Goal: Information Seeking & Learning: Check status

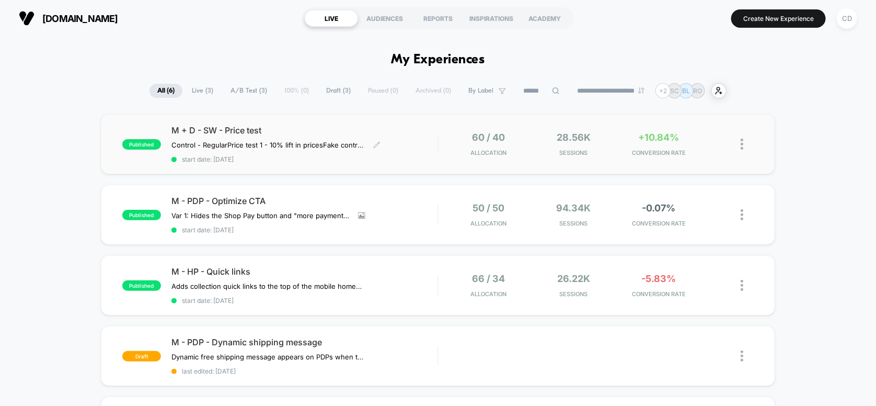
click at [405, 134] on span "M + D - SW - Price test" at bounding box center [304, 130] width 267 height 10
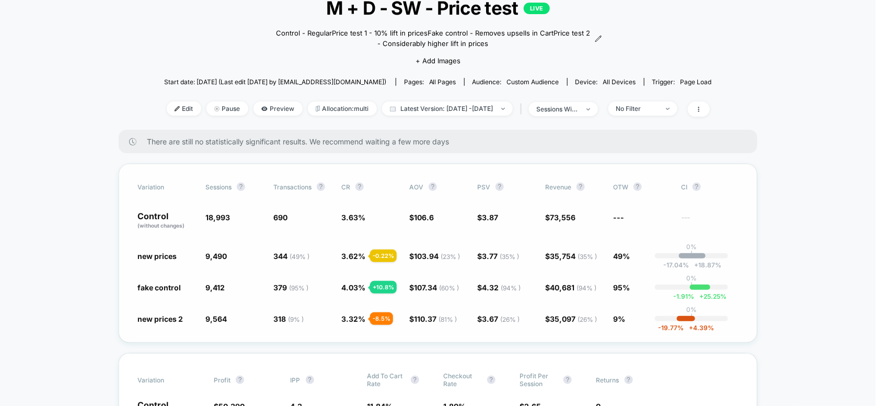
scroll to position [70, 0]
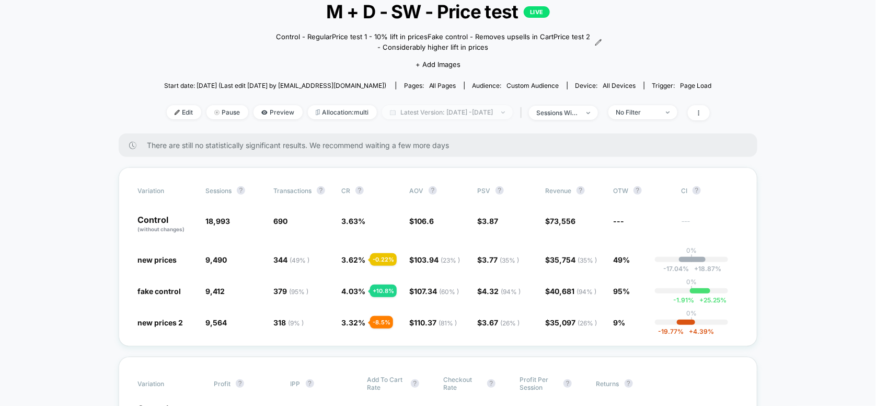
click at [441, 112] on span "Latest Version: [DATE] - [DATE]" at bounding box center [447, 112] width 131 height 14
select select "*"
select select "****"
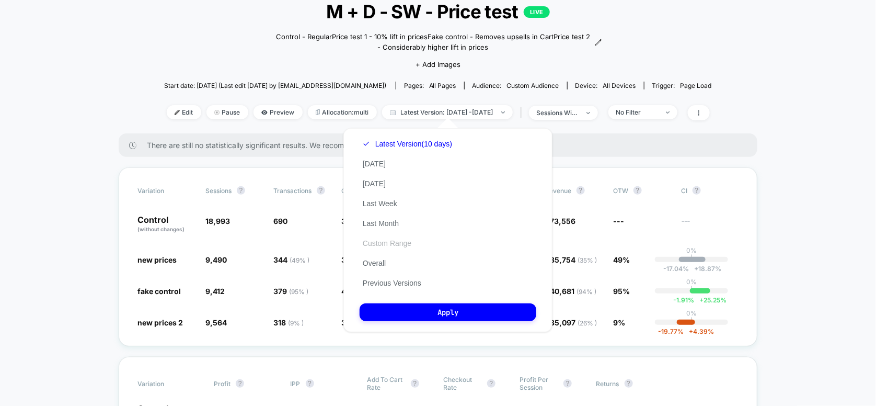
click at [379, 245] on button "Custom Range" at bounding box center [387, 242] width 55 height 9
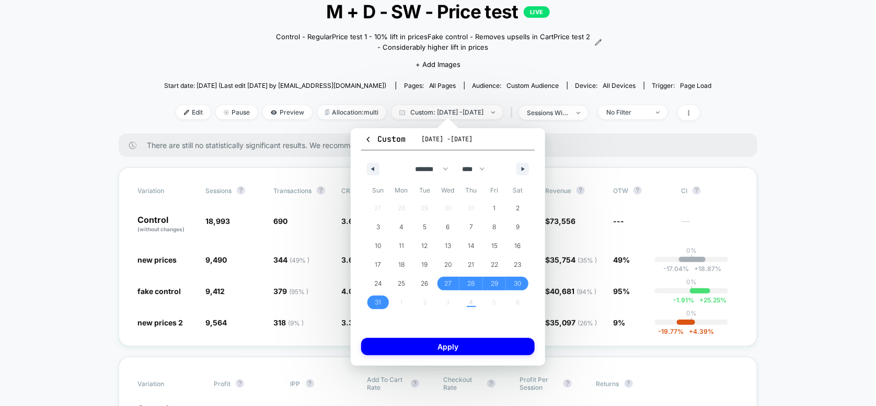
click at [438, 137] on span "[DATE] - [DATE]" at bounding box center [446, 139] width 51 height 8
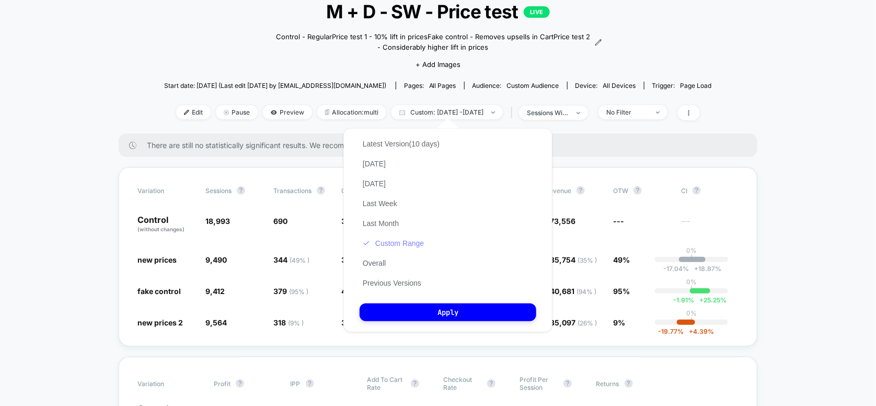
click at [386, 245] on button "Custom Range" at bounding box center [393, 242] width 67 height 9
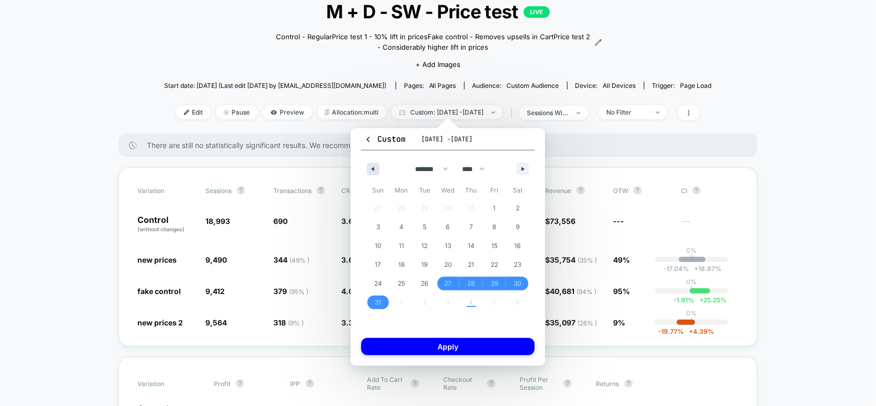
click at [374, 170] on button "button" at bounding box center [373, 169] width 13 height 13
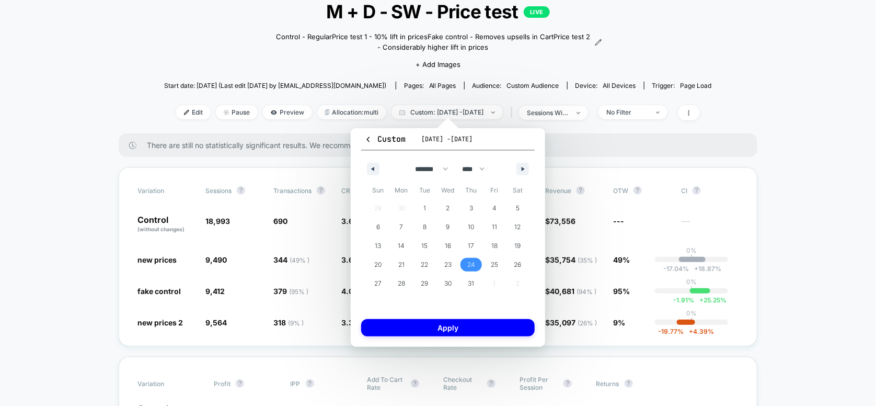
click at [465, 262] on span "24" at bounding box center [471, 265] width 24 height 14
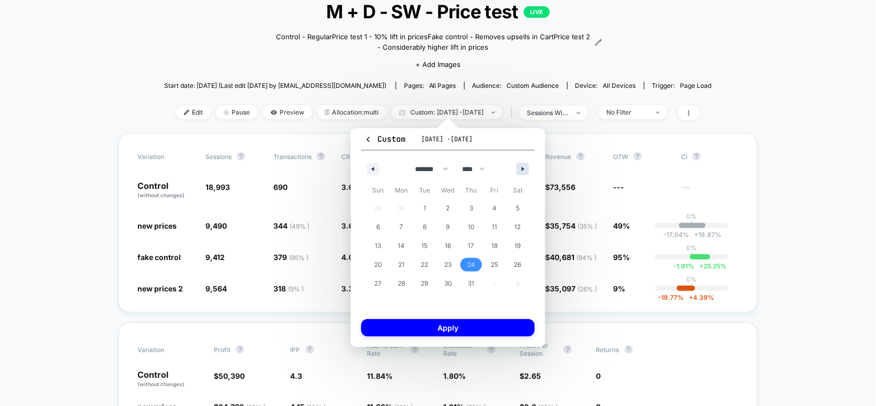
click at [523, 172] on button "button" at bounding box center [522, 169] width 13 height 13
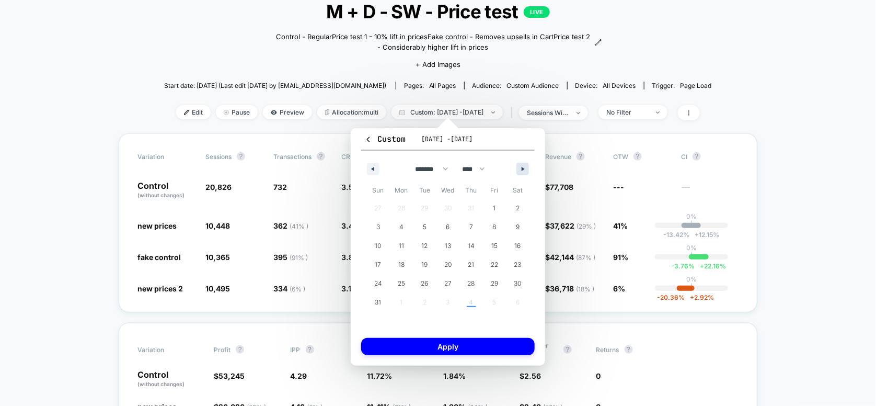
click at [519, 166] on button "button" at bounding box center [522, 169] width 13 height 13
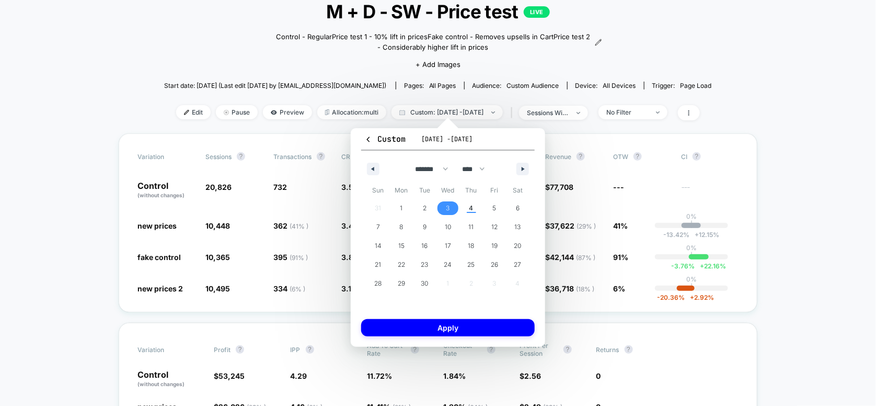
click at [448, 210] on span "3" at bounding box center [448, 208] width 4 height 19
select select "*"
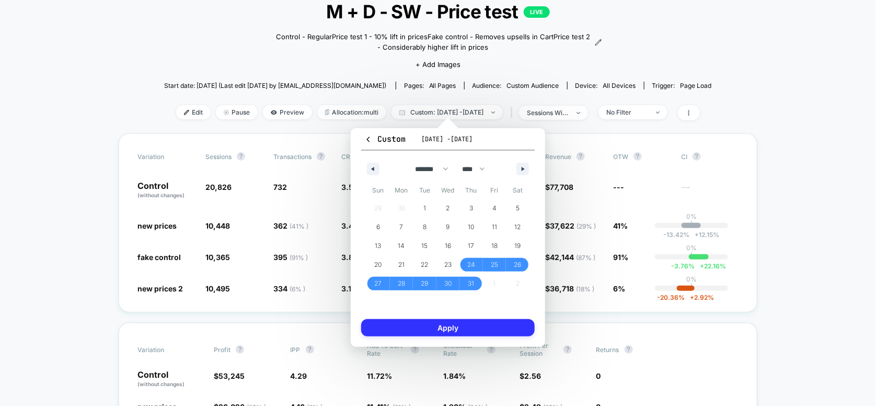
click at [451, 320] on button "Apply" at bounding box center [448, 327] width 174 height 17
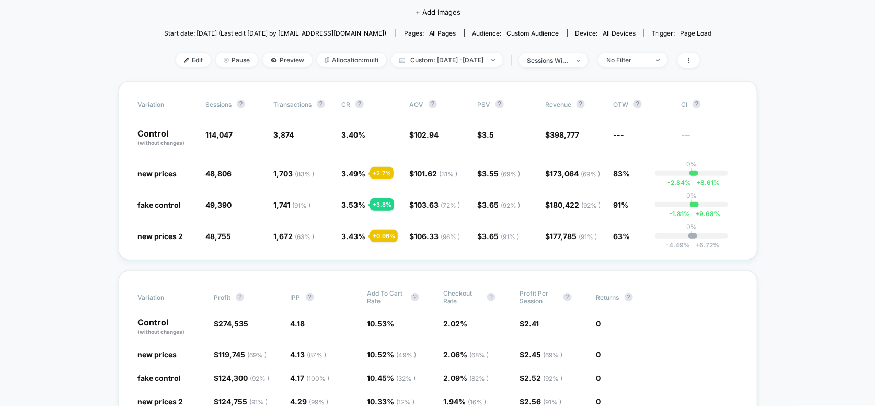
scroll to position [70, 0]
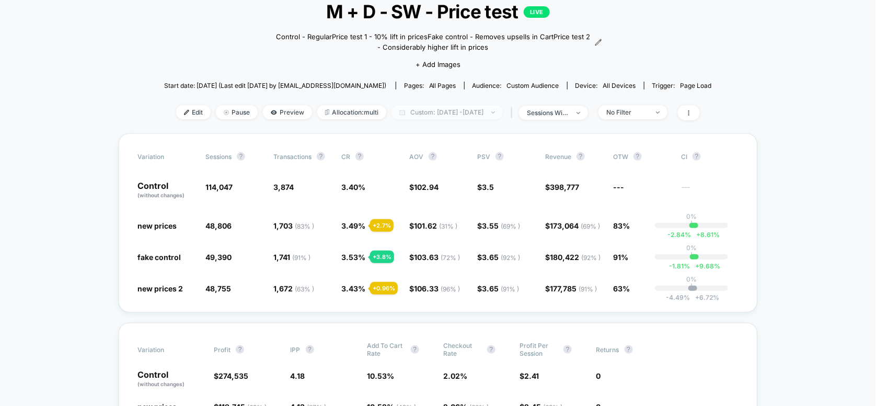
click at [454, 112] on span "Custom: [DATE] - [DATE]" at bounding box center [447, 112] width 111 height 14
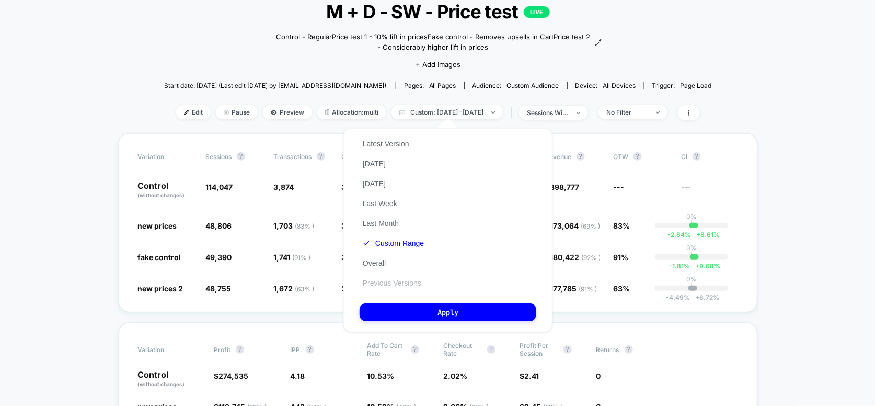
click at [375, 287] on button "Previous Versions" at bounding box center [392, 282] width 65 height 9
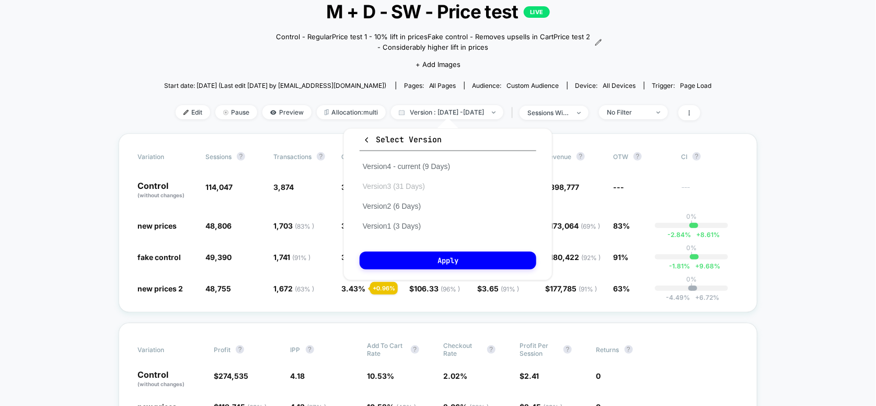
click at [394, 186] on button "Version 3 (31 Days)" at bounding box center [394, 185] width 68 height 9
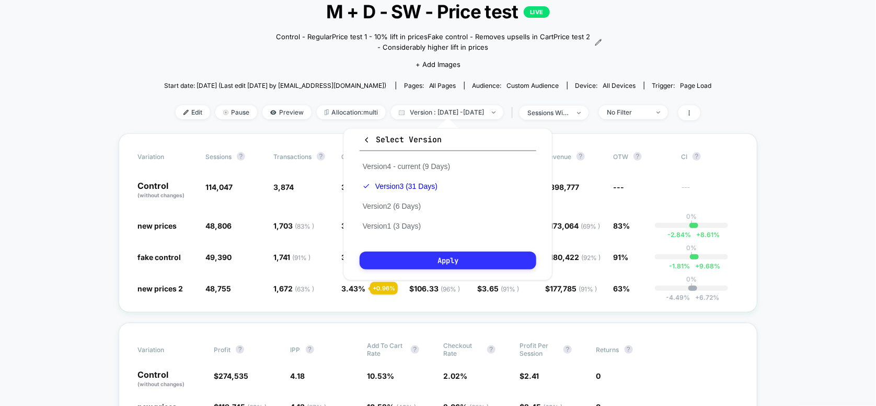
click at [421, 261] on button "Apply" at bounding box center [448, 260] width 177 height 18
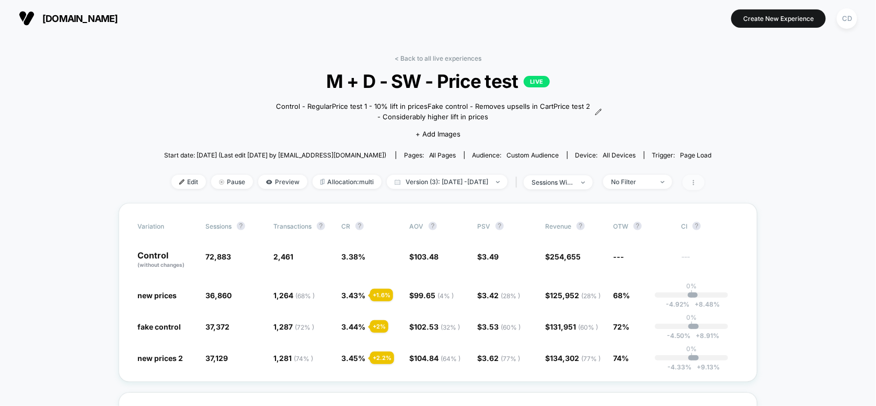
click at [694, 183] on icon at bounding box center [693, 182] width 1 height 5
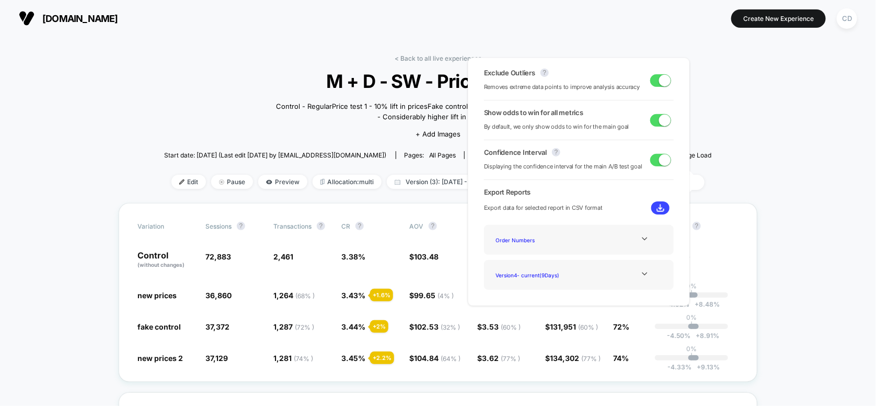
click at [579, 240] on div "Order Numbers" at bounding box center [579, 240] width 174 height 14
click at [641, 238] on icon at bounding box center [645, 239] width 8 height 8
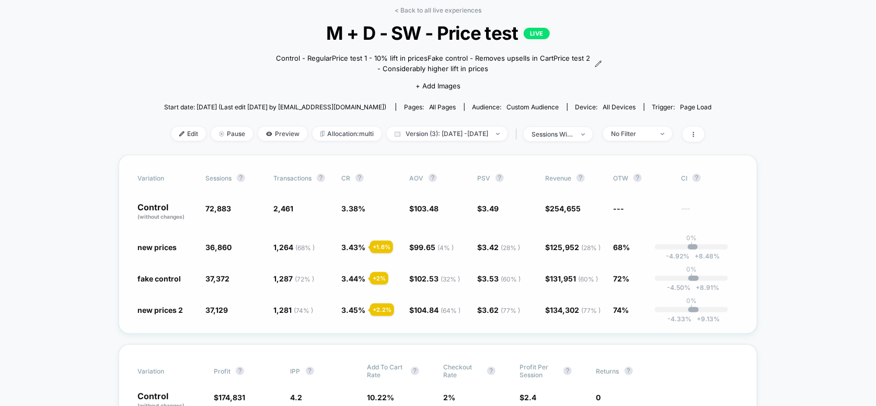
scroll to position [70, 0]
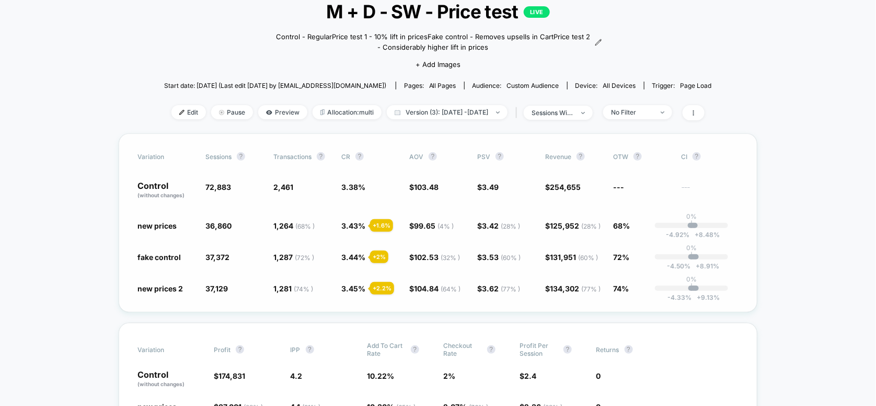
drag, startPoint x: 83, startPoint y: 101, endPoint x: 261, endPoint y: 182, distance: 196.1
click at [472, 108] on span "Version (3): [DATE] - [DATE]" at bounding box center [447, 112] width 121 height 14
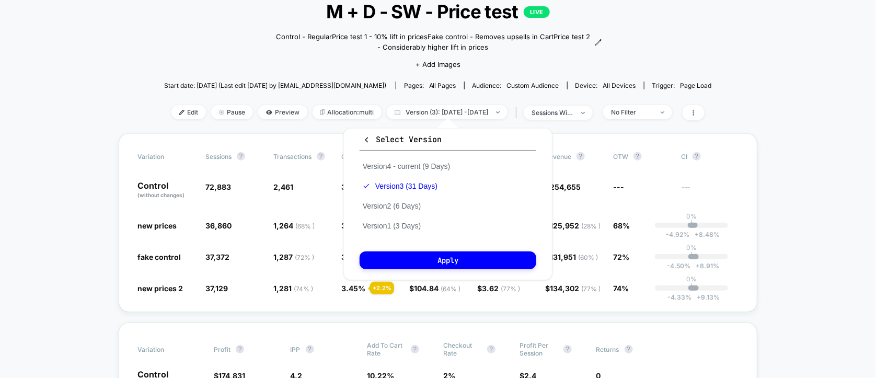
drag, startPoint x: 94, startPoint y: 116, endPoint x: 144, endPoint y: 128, distance: 51.7
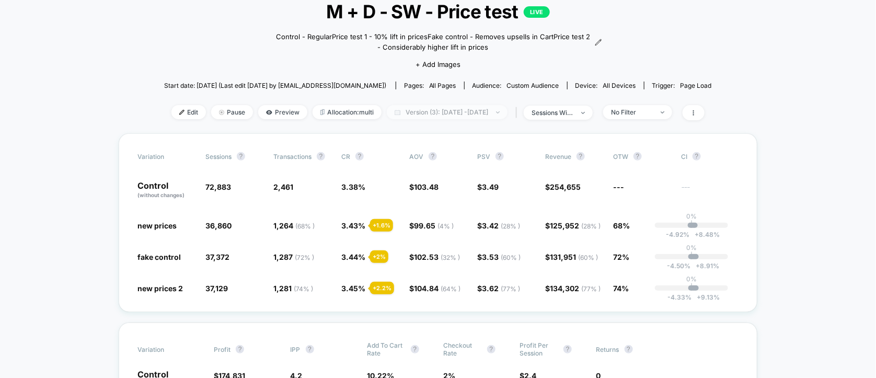
click at [469, 110] on span "Version (3): [DATE] - [DATE]" at bounding box center [447, 112] width 121 height 14
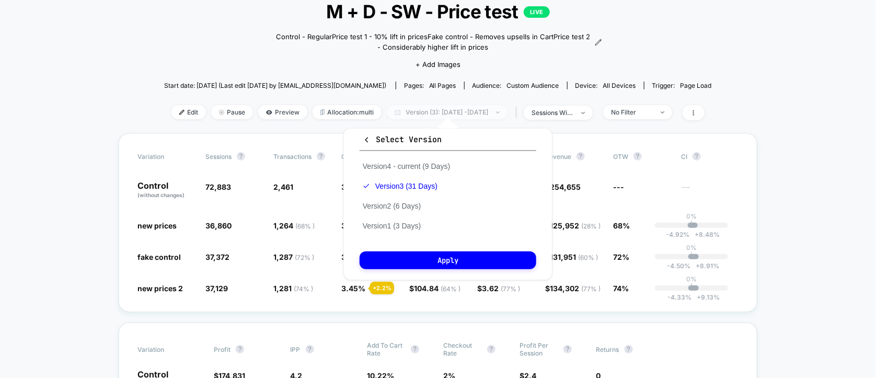
click at [508, 111] on span "Version (3): [DATE] - [DATE]" at bounding box center [447, 112] width 121 height 14
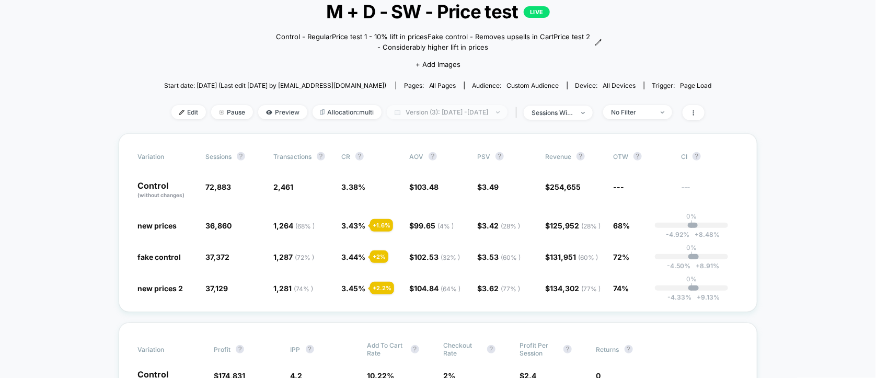
click at [500, 111] on img at bounding box center [498, 112] width 4 height 2
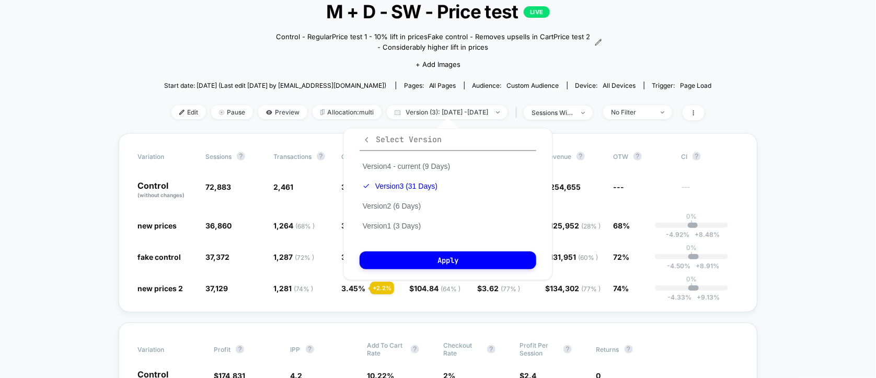
click at [369, 139] on icon "button" at bounding box center [367, 140] width 8 height 8
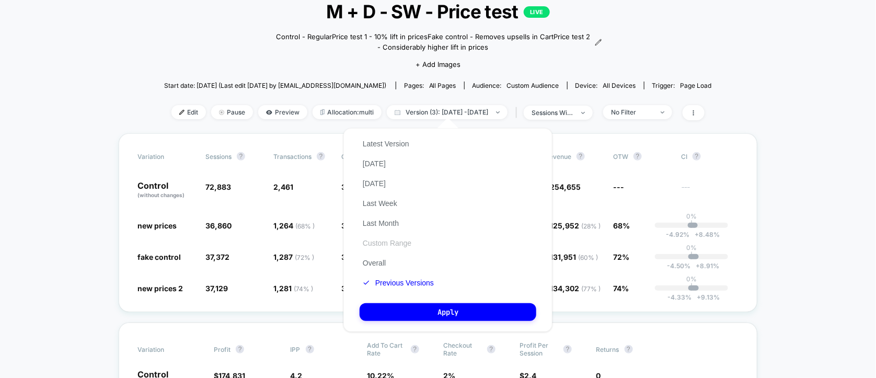
click at [378, 246] on button "Custom Range" at bounding box center [387, 242] width 55 height 9
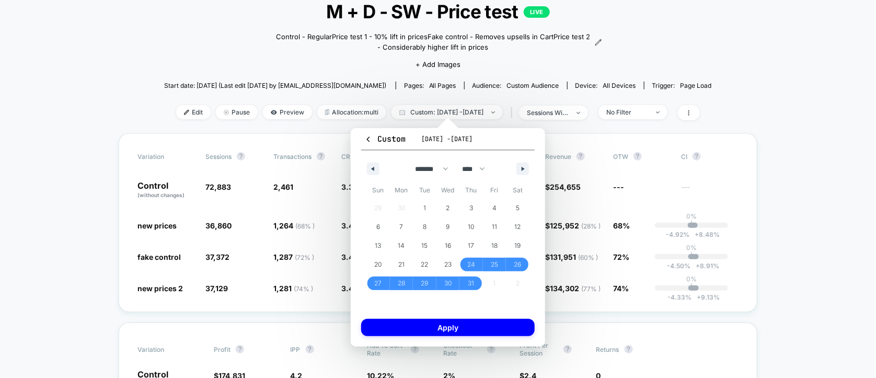
click at [366, 167] on div "******* ******** ***** ***** *** **** **** ****** ********* ******* ******** **…" at bounding box center [448, 166] width 174 height 31
click at [369, 167] on icon "button" at bounding box center [371, 169] width 5 height 4
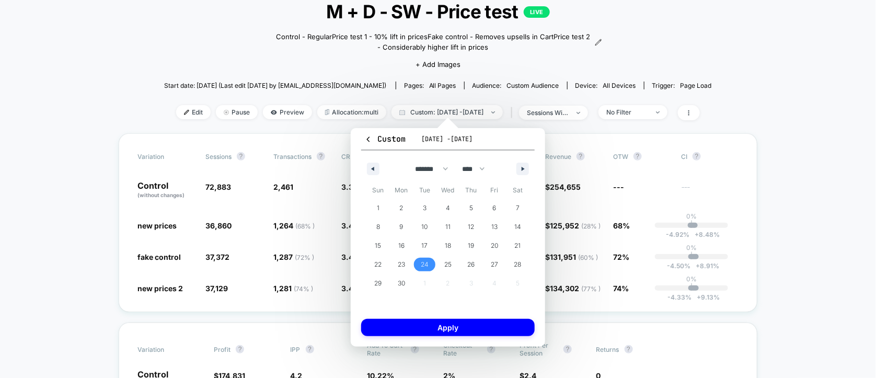
click at [424, 264] on span "24" at bounding box center [425, 264] width 8 height 19
click at [523, 168] on icon "button" at bounding box center [524, 169] width 5 height 4
click at [522, 169] on icon "button" at bounding box center [524, 169] width 5 height 4
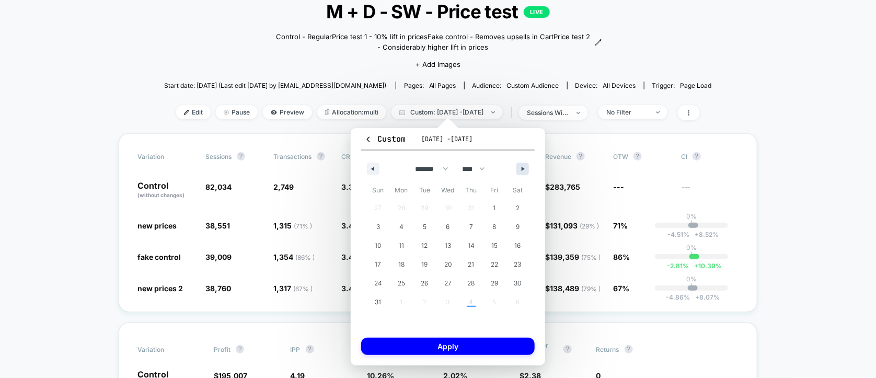
click at [523, 166] on button "button" at bounding box center [522, 169] width 13 height 13
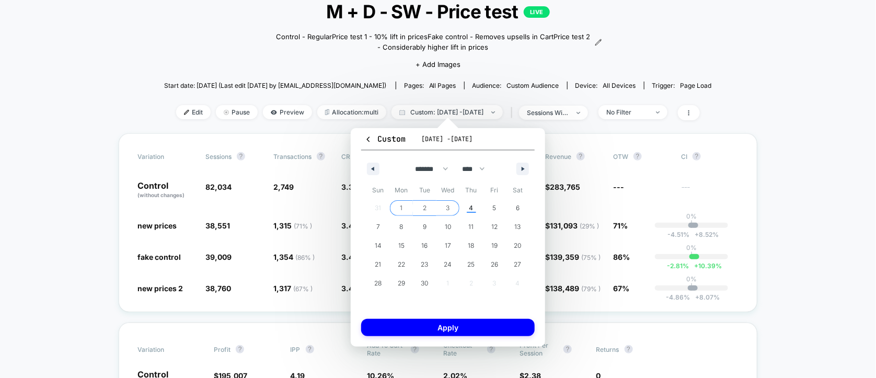
click at [448, 204] on span "3" at bounding box center [448, 208] width 4 height 19
select select "*"
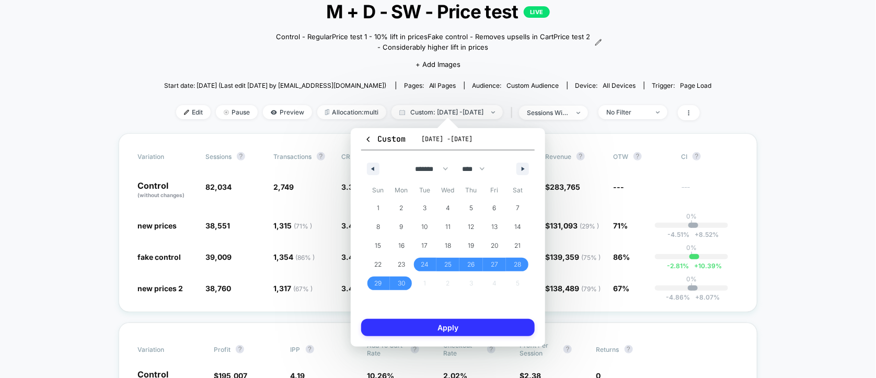
click at [454, 325] on button "Apply" at bounding box center [448, 327] width 174 height 17
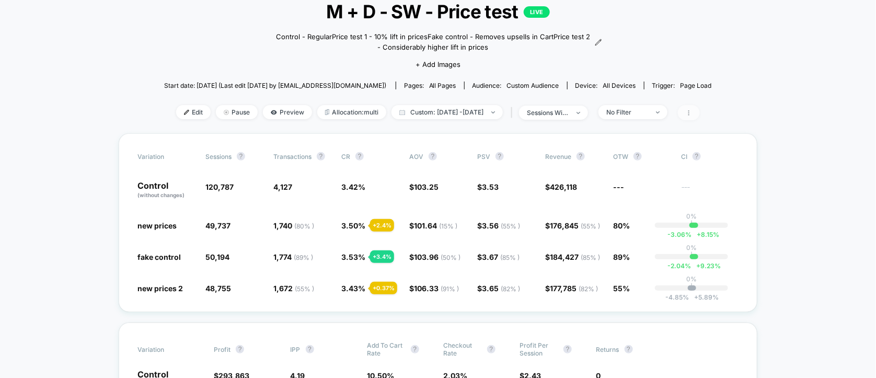
click at [692, 110] on icon at bounding box center [689, 113] width 6 height 6
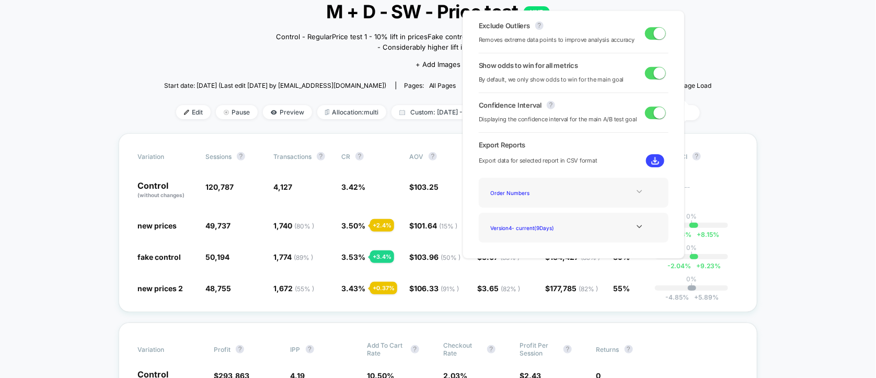
click at [636, 191] on icon at bounding box center [640, 192] width 8 height 8
click at [525, 218] on div "Best Selling Items" at bounding box center [529, 221] width 84 height 14
click at [631, 224] on div at bounding box center [639, 227] width 42 height 8
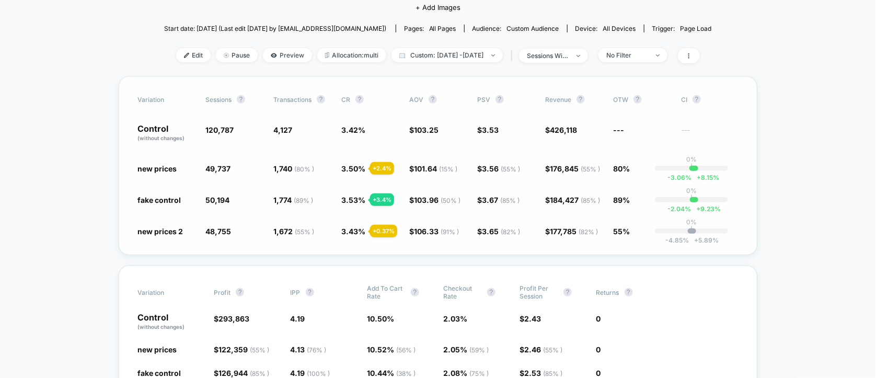
scroll to position [140, 0]
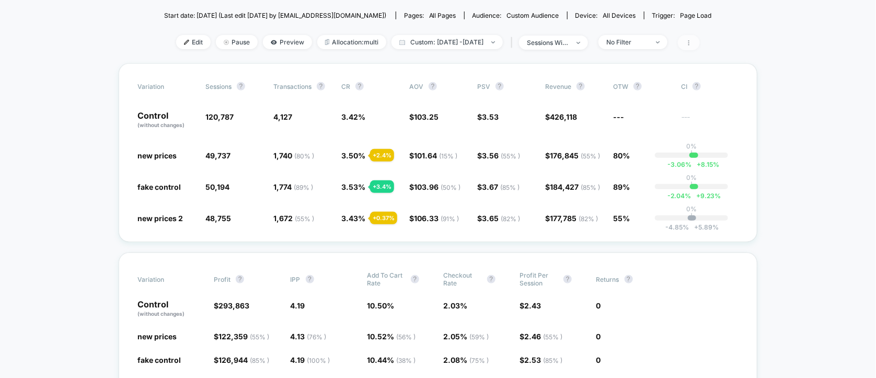
click at [692, 40] on icon at bounding box center [689, 43] width 6 height 6
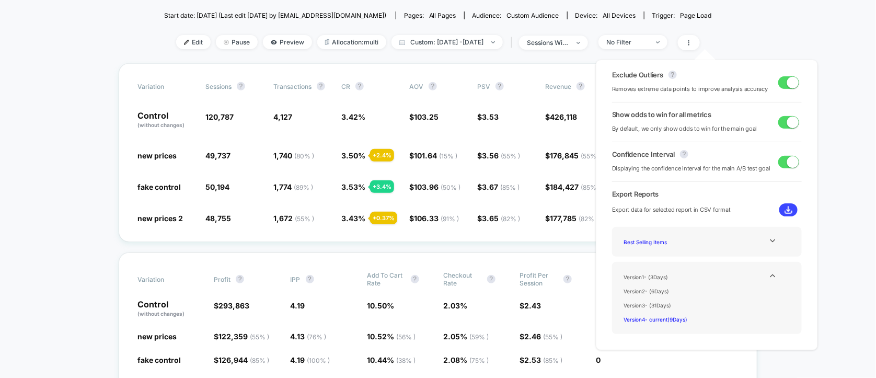
click at [787, 210] on img at bounding box center [789, 210] width 8 height 8
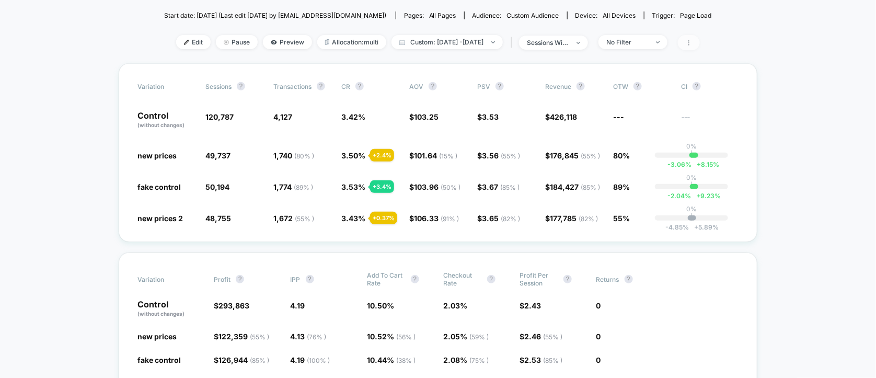
click at [692, 43] on icon at bounding box center [689, 43] width 6 height 6
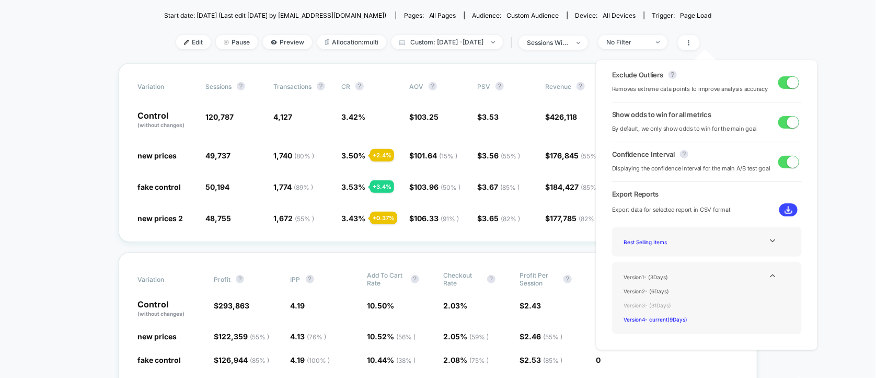
click at [659, 303] on div "Version 3 - ( 31 Days)" at bounding box center [662, 305] width 84 height 14
click at [785, 210] on img at bounding box center [789, 210] width 8 height 8
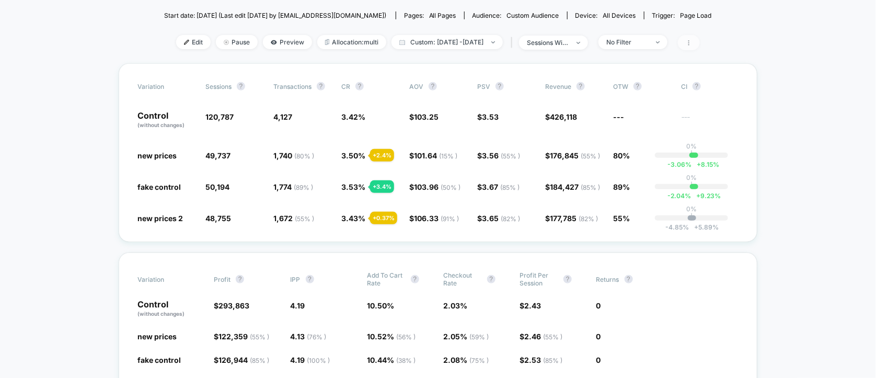
click at [692, 43] on icon at bounding box center [689, 43] width 6 height 6
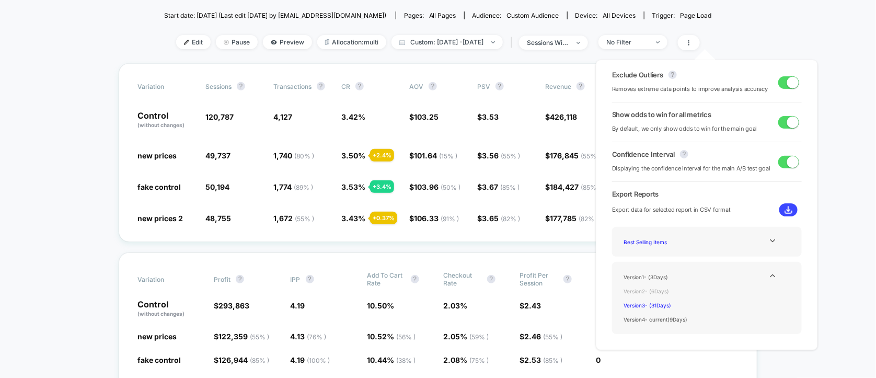
click at [657, 290] on div "Version 2 - ( 6 Days)" at bounding box center [662, 291] width 84 height 14
click at [785, 209] on img at bounding box center [789, 210] width 8 height 8
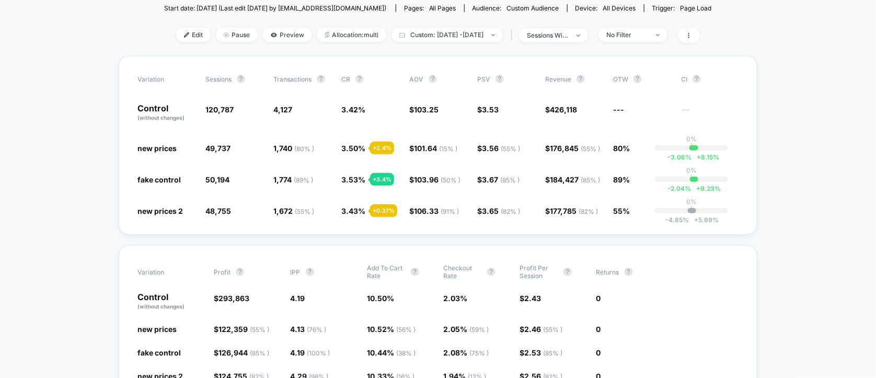
scroll to position [0, 0]
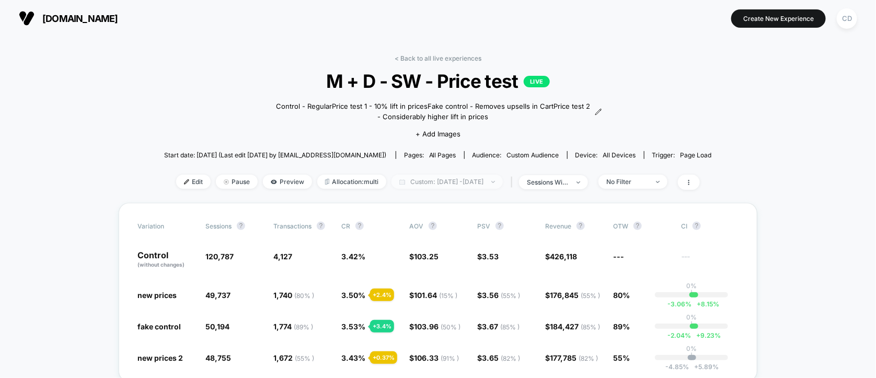
click at [495, 181] on img at bounding box center [493, 182] width 4 height 2
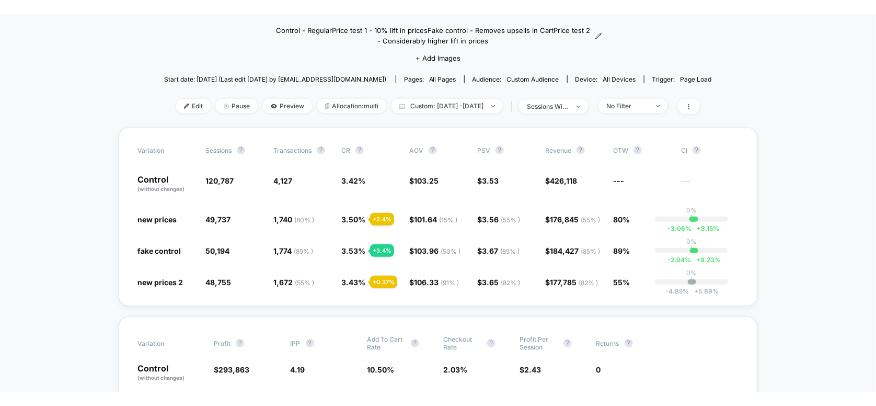
scroll to position [70, 0]
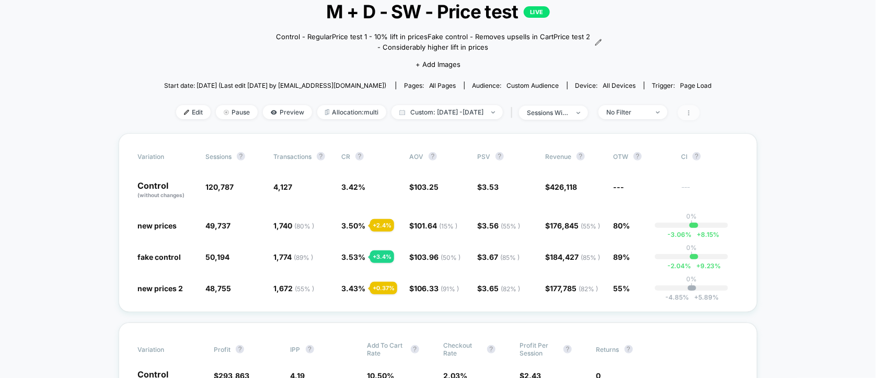
click at [700, 110] on span at bounding box center [689, 112] width 22 height 15
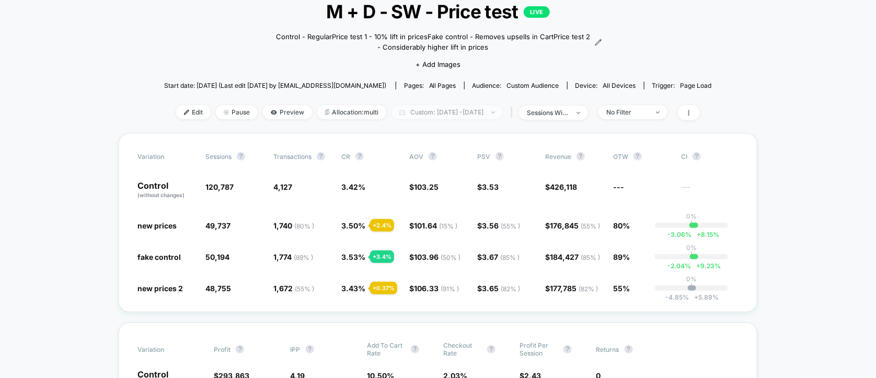
click at [416, 107] on span "Custom: [DATE] - [DATE]" at bounding box center [447, 112] width 111 height 14
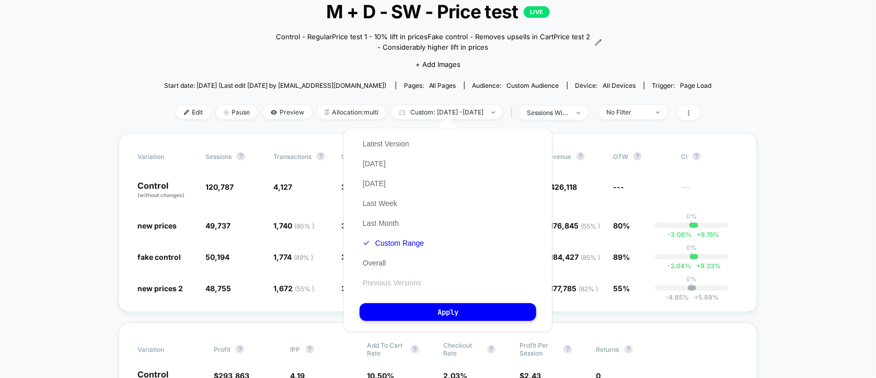
click at [384, 286] on button "Previous Versions" at bounding box center [392, 282] width 65 height 9
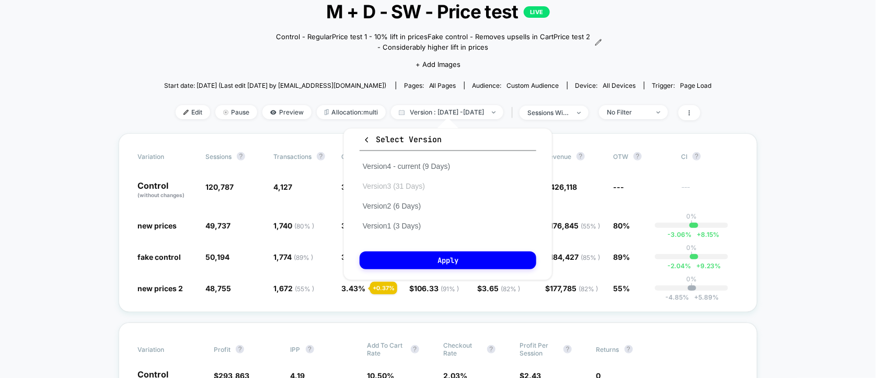
click at [386, 186] on button "Version 3 (31 Days)" at bounding box center [394, 185] width 68 height 9
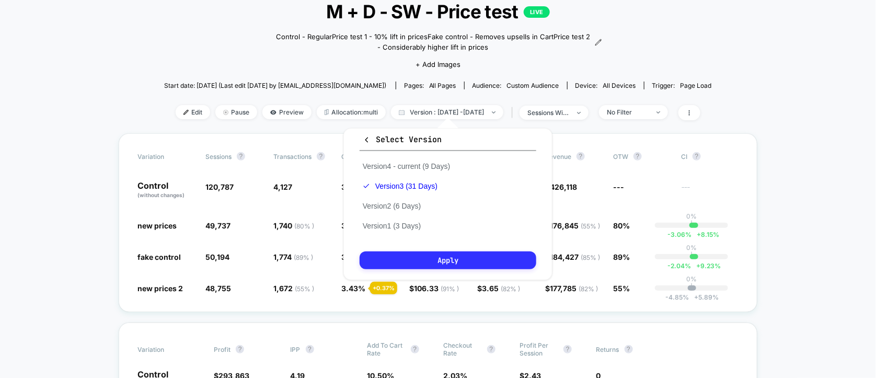
click at [423, 266] on button "Apply" at bounding box center [448, 260] width 177 height 18
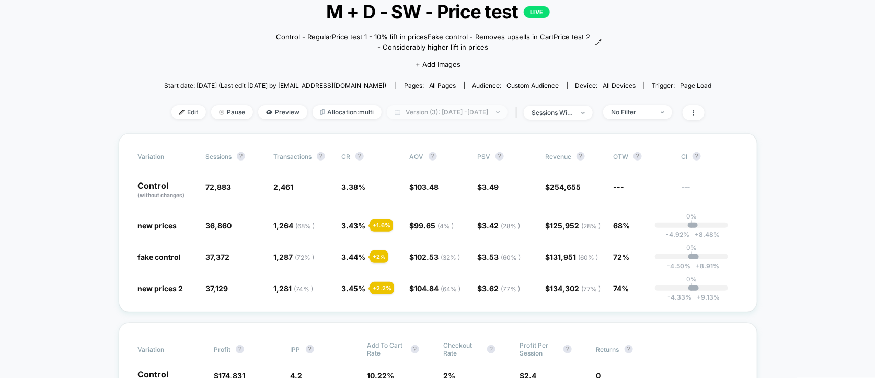
click at [448, 107] on span "Version (3): [DATE] - [DATE]" at bounding box center [447, 112] width 121 height 14
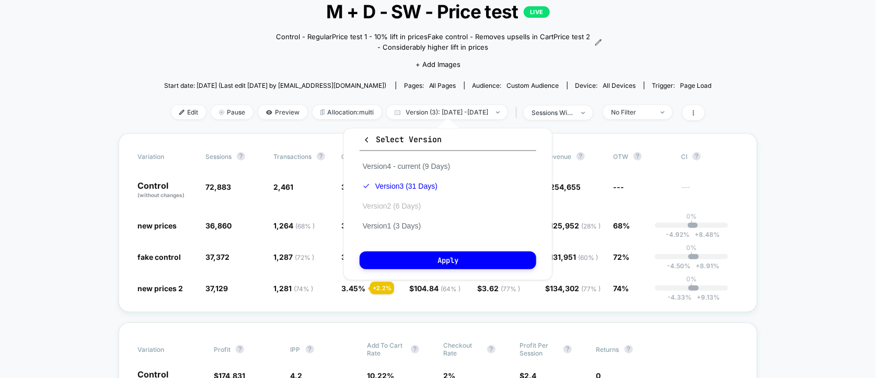
click at [401, 207] on button "Version 2 (6 Days)" at bounding box center [392, 205] width 64 height 9
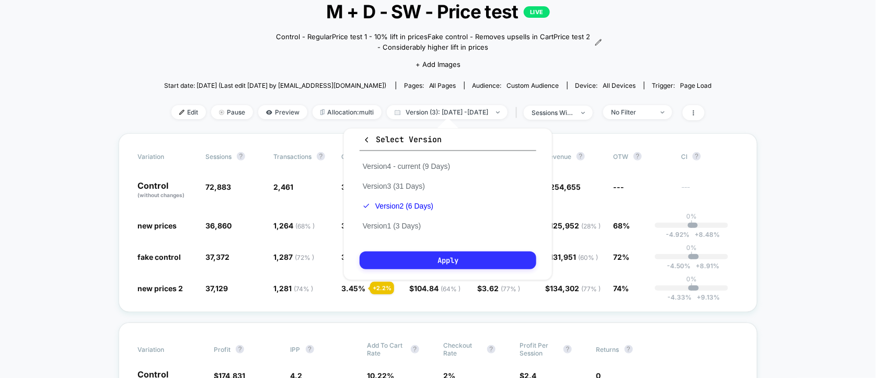
click at [418, 254] on button "Apply" at bounding box center [448, 260] width 177 height 18
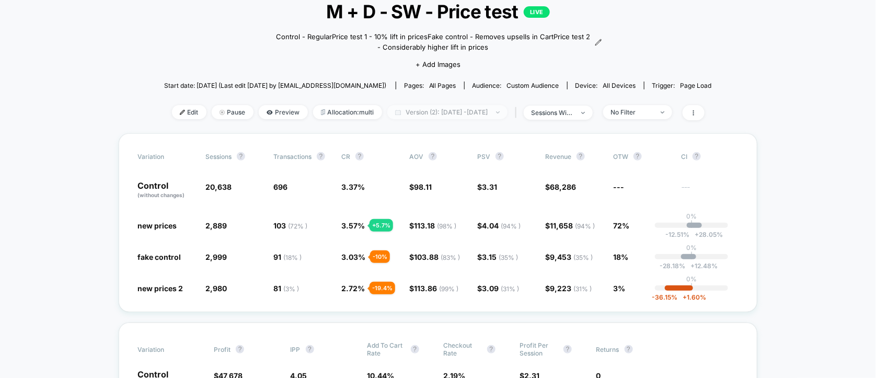
click at [445, 110] on span "Version (2): [DATE] - [DATE]" at bounding box center [447, 112] width 120 height 14
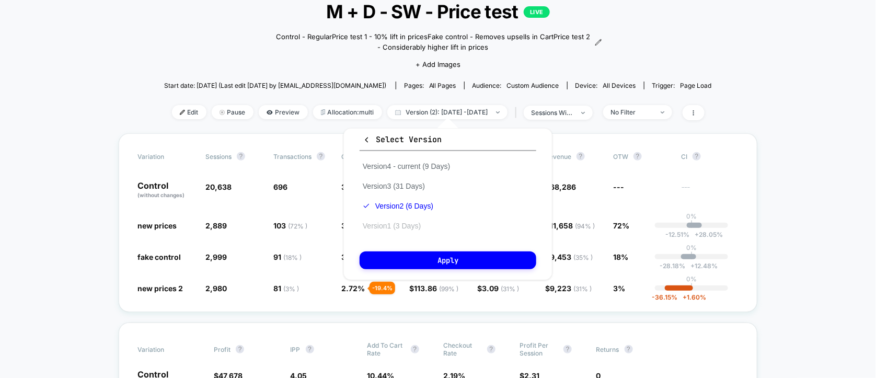
click at [395, 227] on button "Version 1 (3 Days)" at bounding box center [392, 225] width 64 height 9
click at [366, 141] on icon "button" at bounding box center [366, 139] width 3 height 5
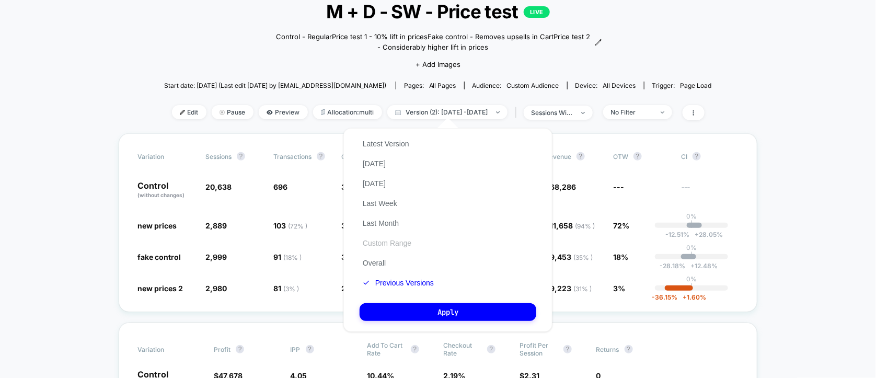
click at [390, 246] on button "Custom Range" at bounding box center [387, 242] width 55 height 9
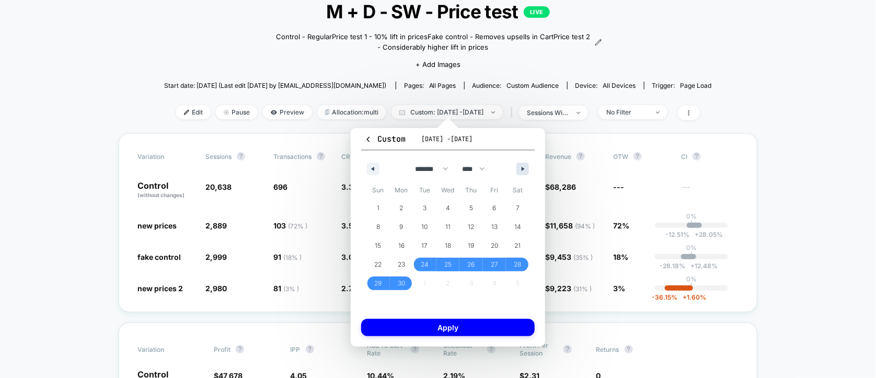
click at [523, 169] on icon "button" at bounding box center [524, 169] width 5 height 4
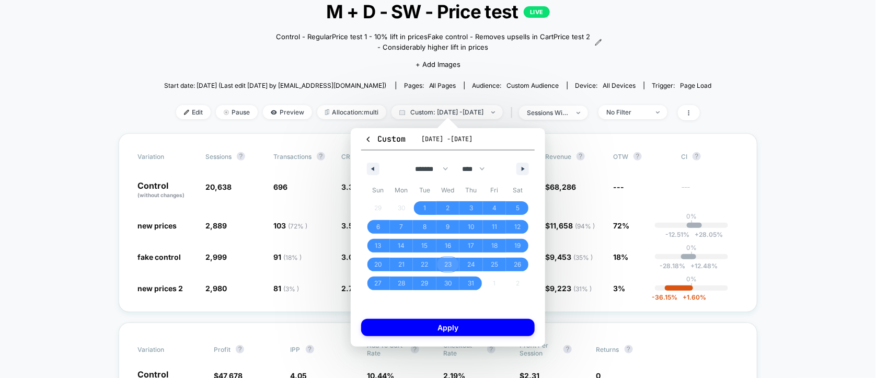
click at [447, 263] on span "23" at bounding box center [447, 264] width 7 height 19
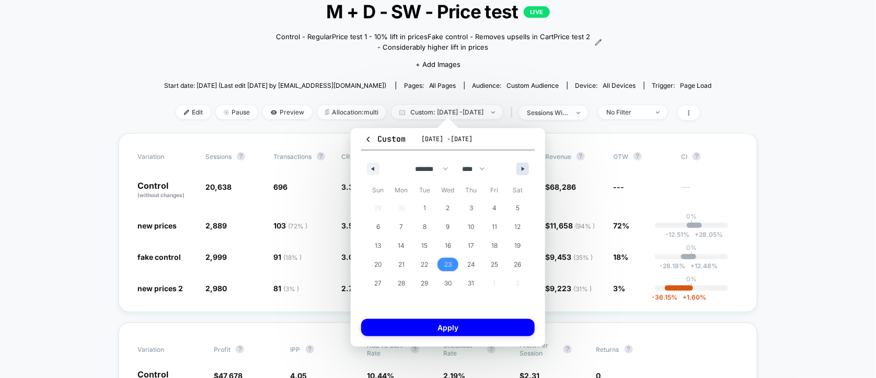
click at [522, 169] on icon "button" at bounding box center [524, 169] width 5 height 4
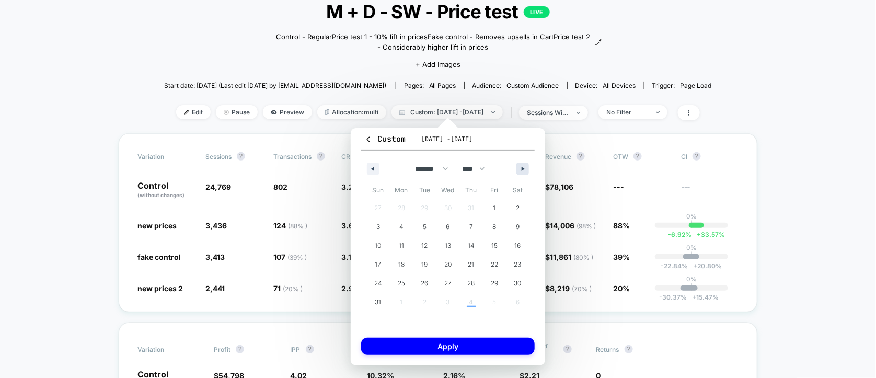
click at [522, 169] on icon "button" at bounding box center [524, 169] width 5 height 4
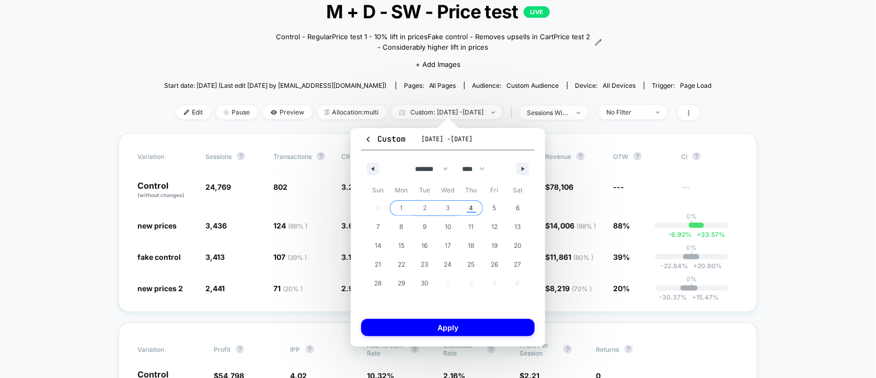
click at [470, 208] on span "4" at bounding box center [471, 208] width 4 height 19
select select "*"
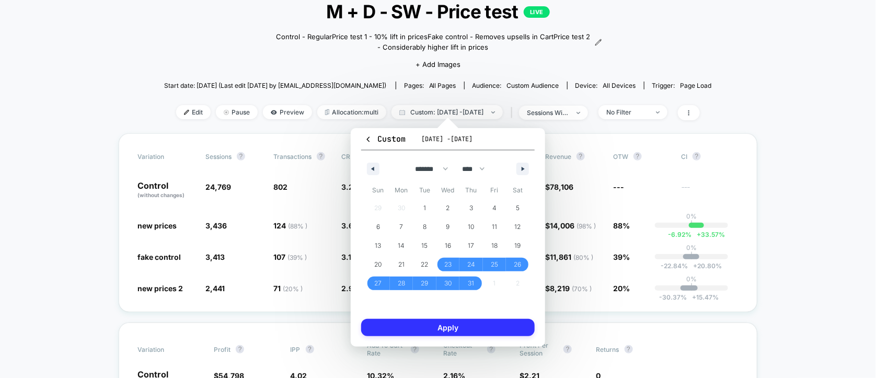
click at [458, 325] on button "Apply" at bounding box center [448, 327] width 174 height 17
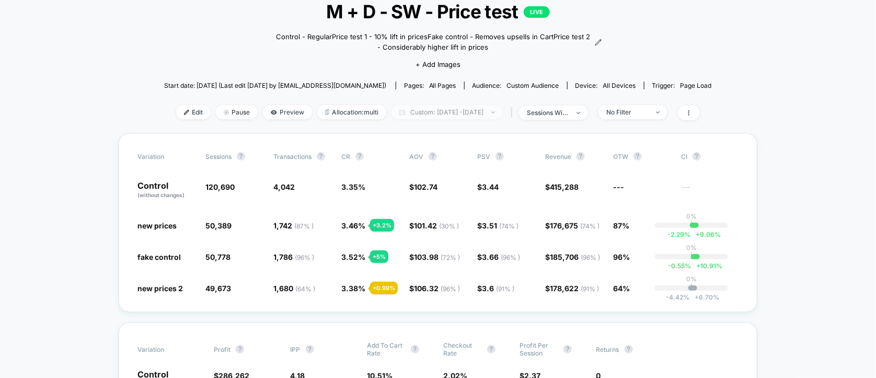
click at [486, 113] on span "Custom: [DATE] - [DATE]" at bounding box center [447, 112] width 111 height 14
select select "*"
select select "****"
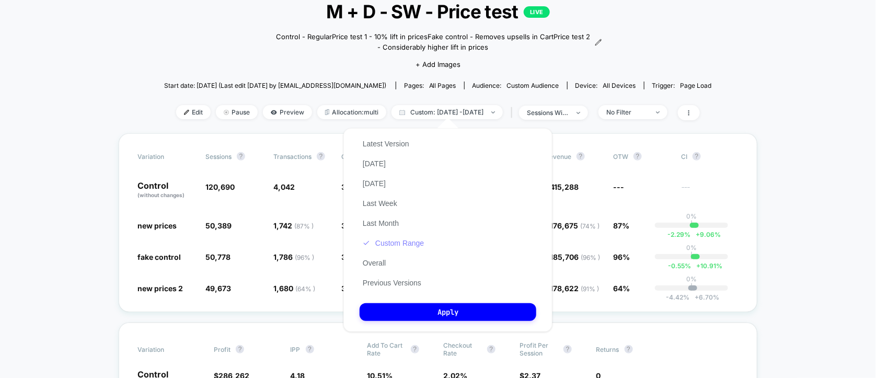
click at [393, 248] on button "Custom Range" at bounding box center [393, 242] width 67 height 9
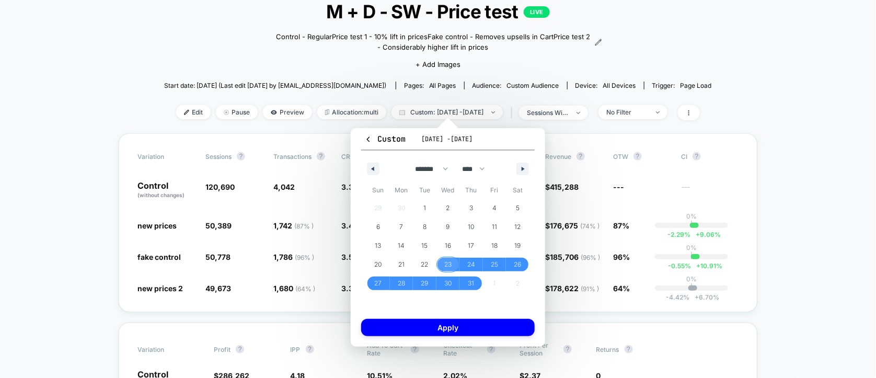
click at [446, 263] on span "23" at bounding box center [447, 264] width 7 height 19
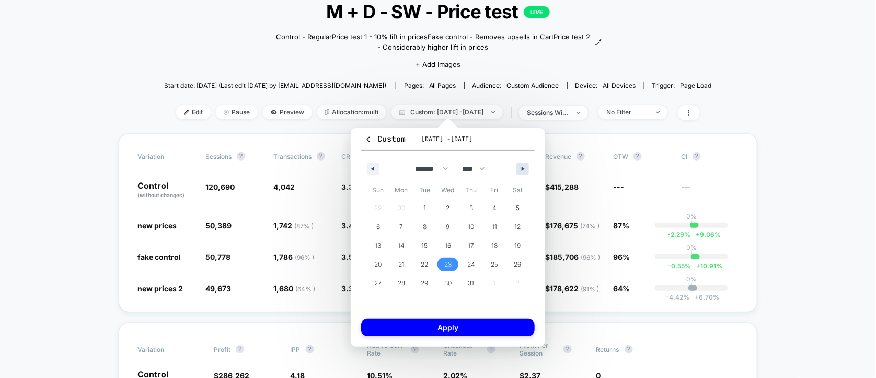
click at [520, 166] on button "button" at bounding box center [522, 169] width 13 height 13
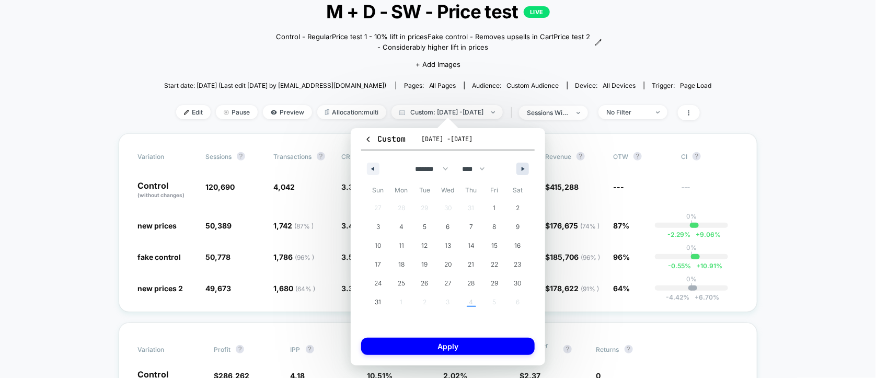
click at [520, 166] on button "button" at bounding box center [522, 169] width 13 height 13
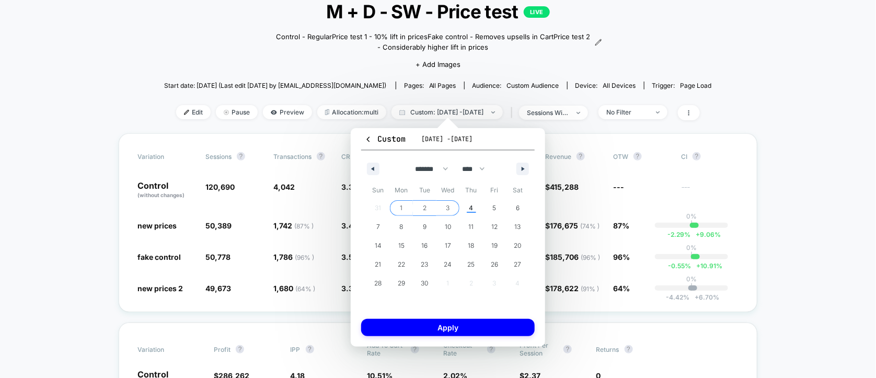
click at [451, 209] on span "3" at bounding box center [448, 208] width 24 height 14
select select "*"
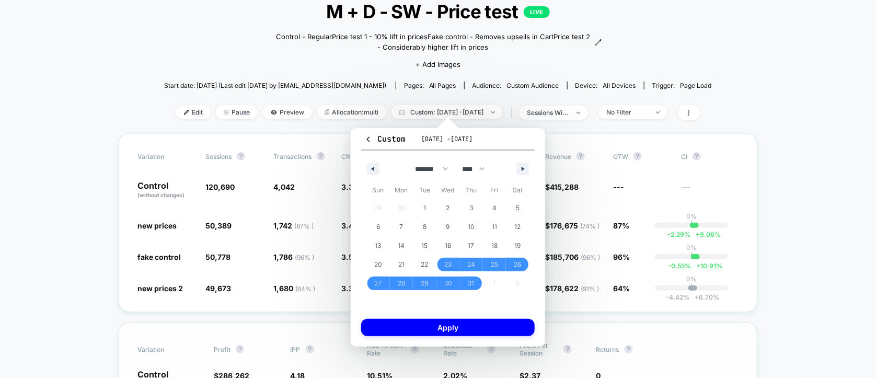
click at [446, 328] on button "Apply" at bounding box center [448, 327] width 174 height 17
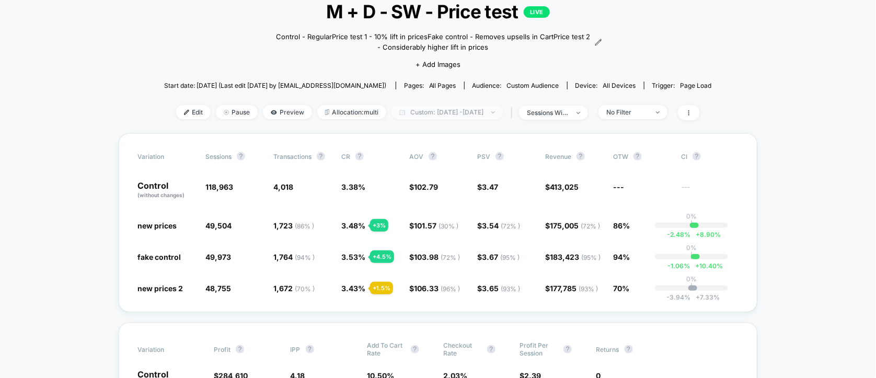
click at [465, 110] on span "Custom: [DATE] - [DATE]" at bounding box center [447, 112] width 111 height 14
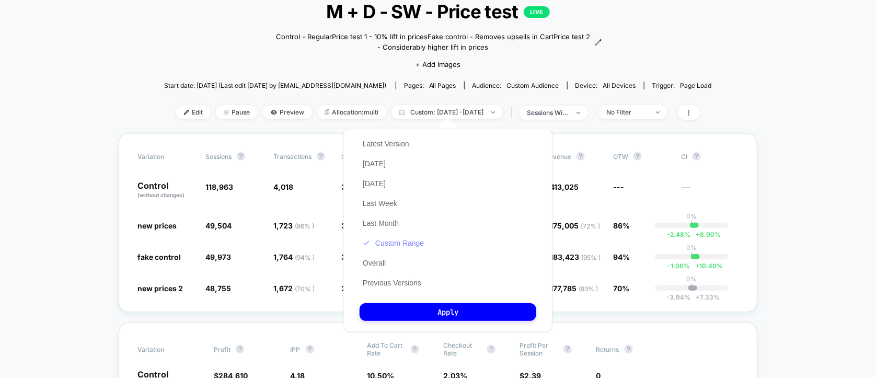
click at [401, 244] on button "Custom Range" at bounding box center [393, 242] width 67 height 9
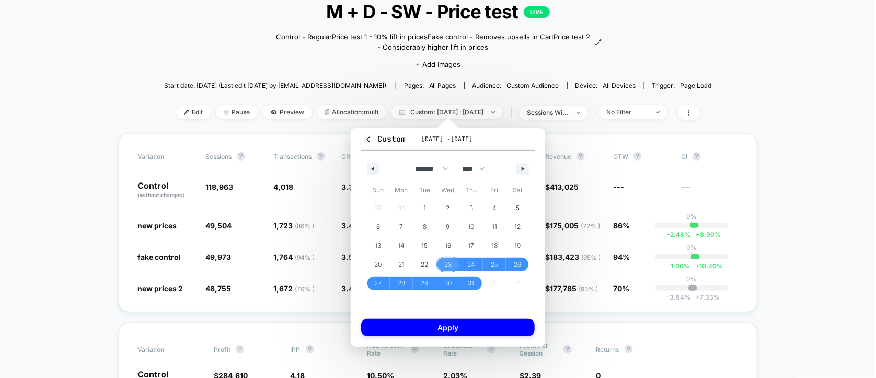
click at [445, 260] on span "23" at bounding box center [447, 264] width 7 height 19
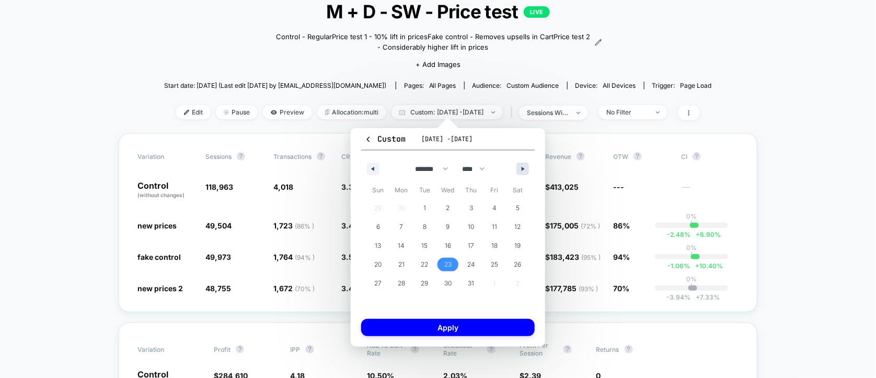
click at [526, 168] on button "button" at bounding box center [522, 169] width 13 height 13
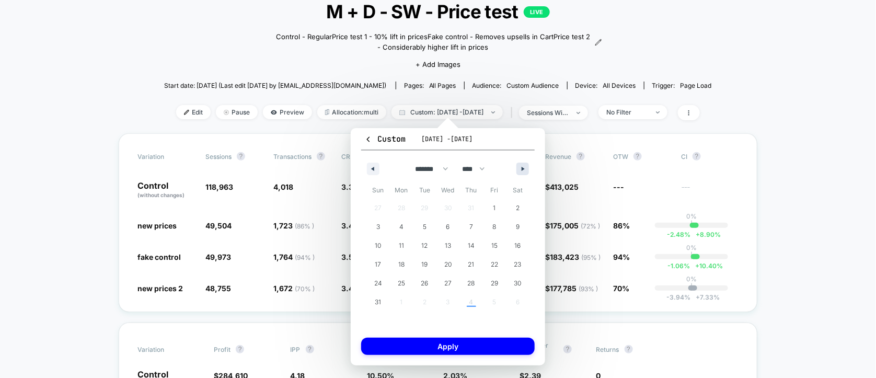
click at [526, 168] on button "button" at bounding box center [522, 169] width 13 height 13
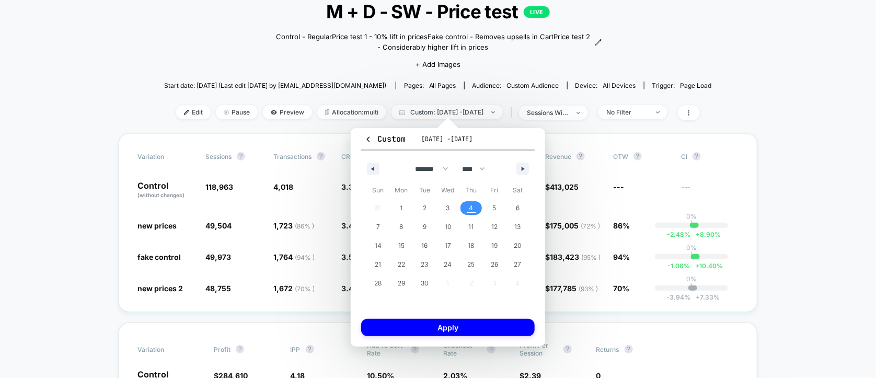
click at [471, 210] on span "4" at bounding box center [471, 208] width 4 height 19
select select "*"
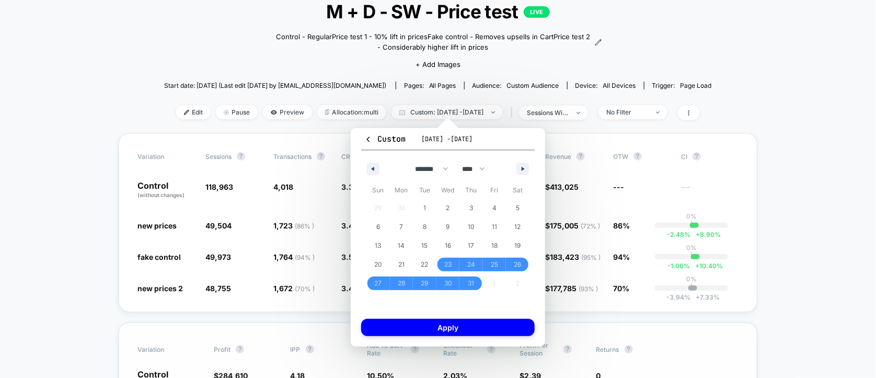
click at [459, 329] on button "Apply" at bounding box center [448, 327] width 174 height 17
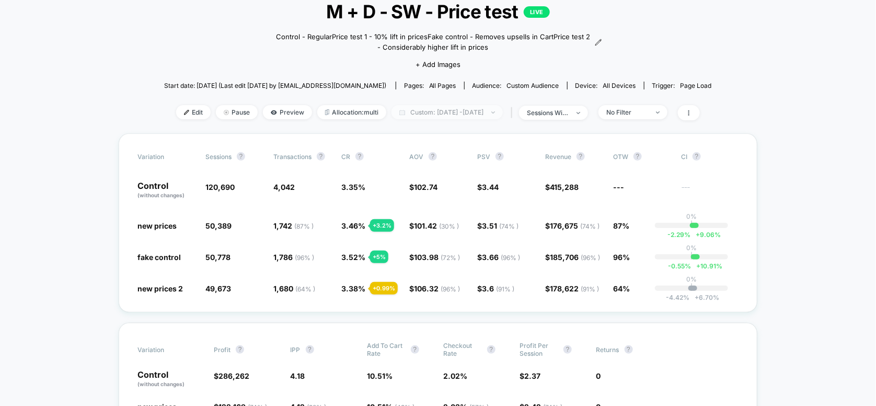
click at [463, 113] on span "Custom: [DATE] - [DATE]" at bounding box center [447, 112] width 111 height 14
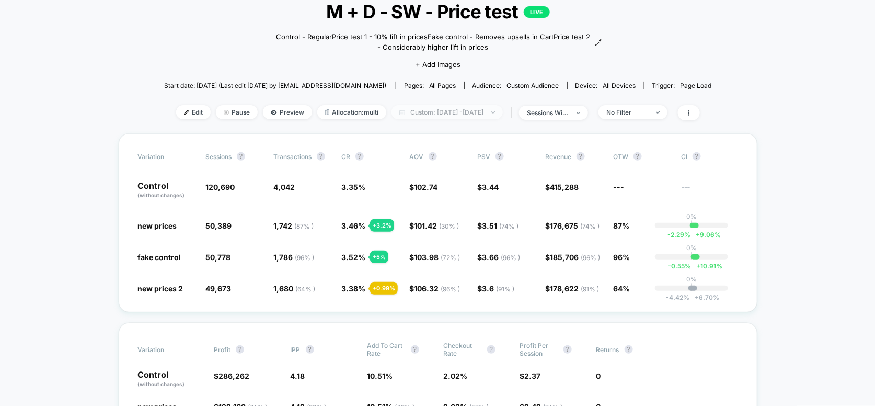
click at [485, 109] on span "Custom: [DATE] - [DATE]" at bounding box center [447, 112] width 111 height 14
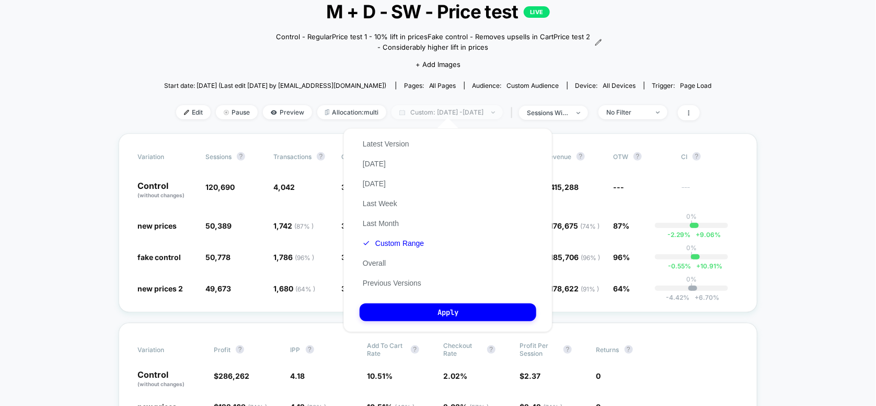
click at [485, 109] on span "Custom: [DATE] - [DATE]" at bounding box center [447, 112] width 111 height 14
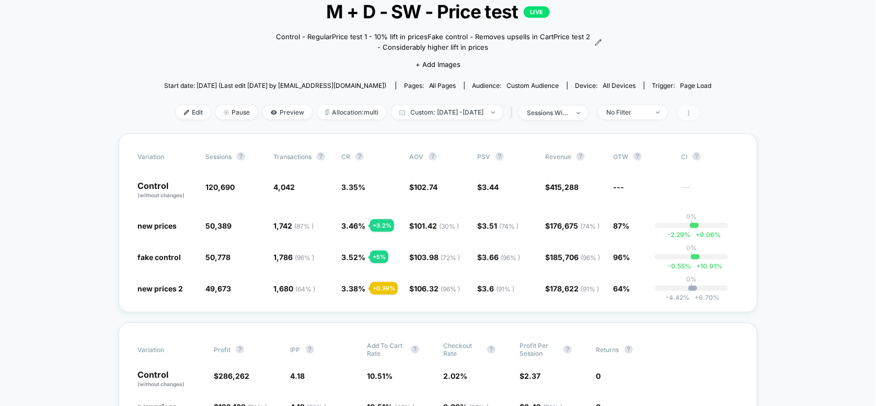
click at [692, 110] on icon at bounding box center [689, 113] width 6 height 6
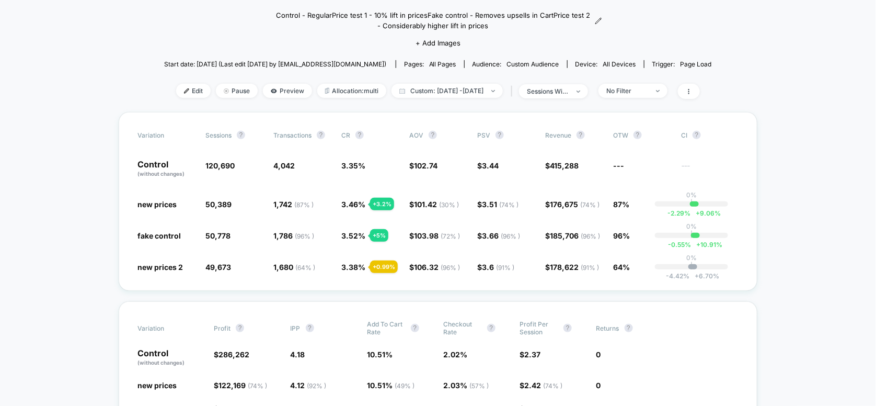
scroll to position [70, 0]
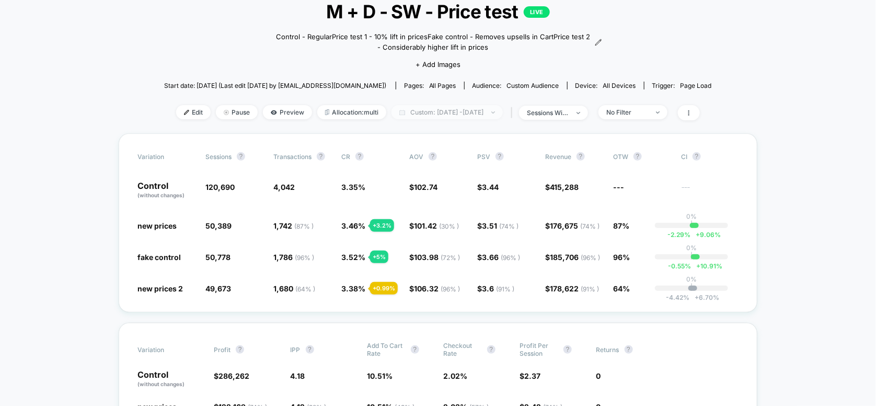
click at [487, 112] on span "Custom: [DATE] - [DATE]" at bounding box center [447, 112] width 111 height 14
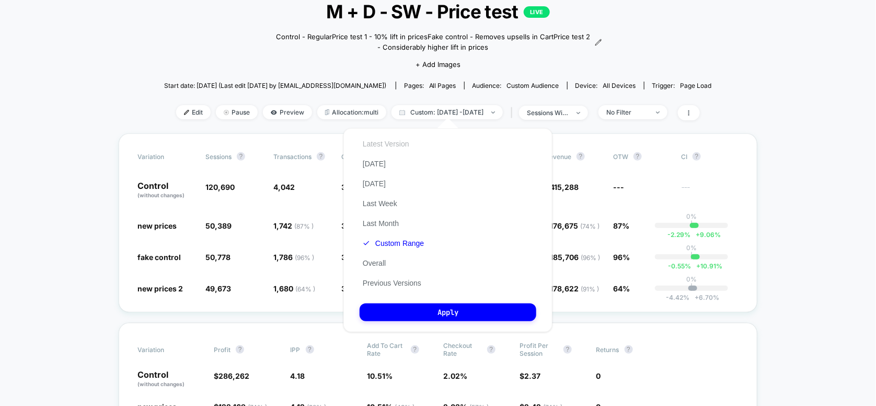
click at [378, 142] on button "Latest Version" at bounding box center [386, 143] width 53 height 9
click at [384, 246] on button "Custom Range" at bounding box center [387, 242] width 55 height 9
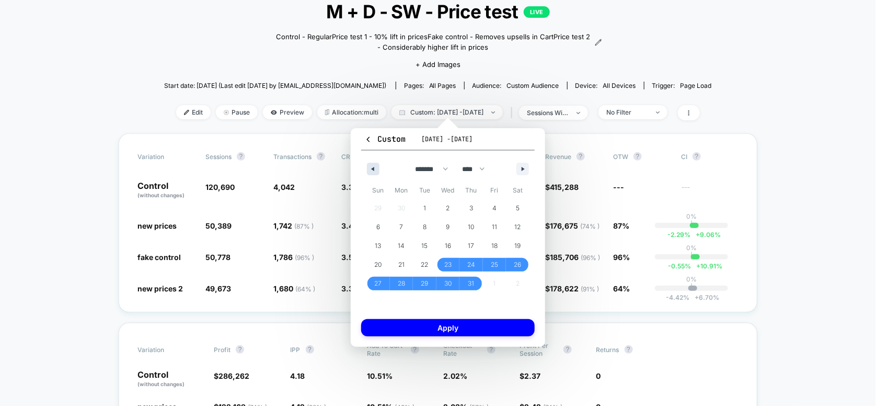
click at [377, 168] on button "button" at bounding box center [373, 169] width 13 height 13
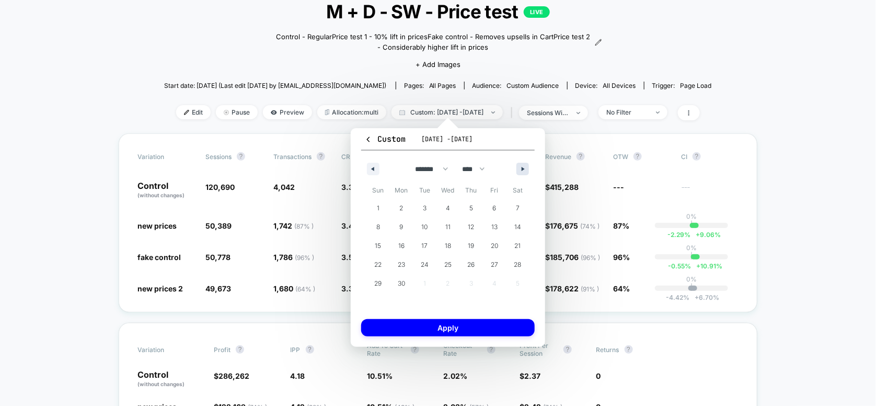
click at [522, 170] on icon "button" at bounding box center [524, 169] width 5 height 4
click at [448, 265] on span "23" at bounding box center [447, 264] width 7 height 19
click at [448, 264] on span "23" at bounding box center [447, 264] width 7 height 19
click at [523, 168] on icon "button" at bounding box center [524, 169] width 5 height 4
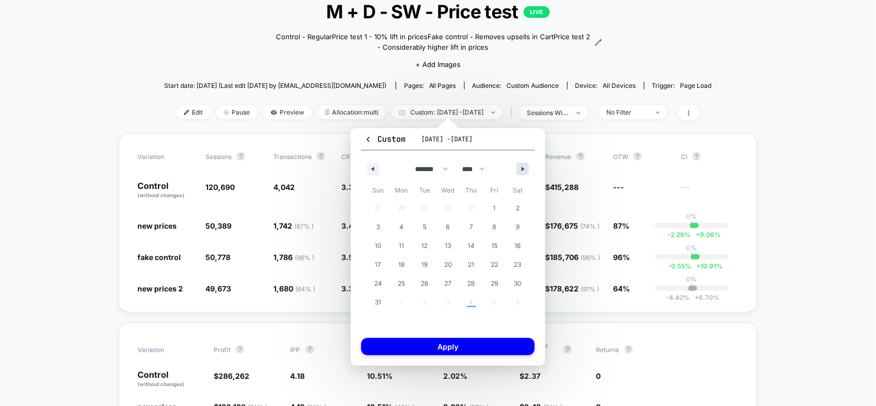
click at [523, 168] on icon "button" at bounding box center [524, 169] width 5 height 4
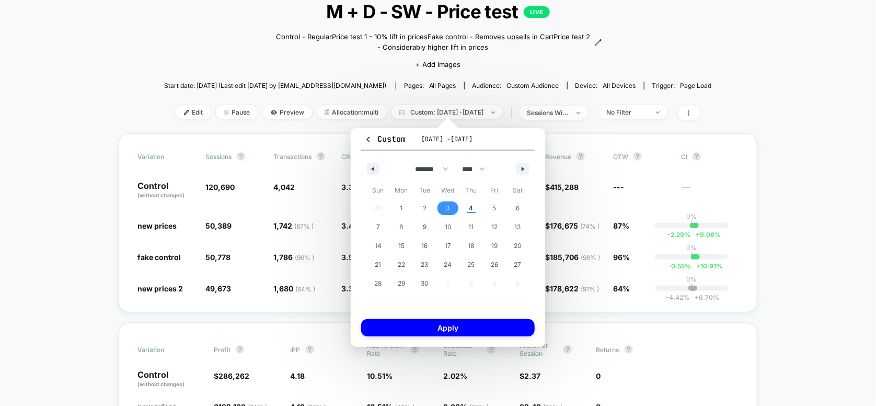
click at [446, 206] on span "3" at bounding box center [448, 208] width 4 height 19
click at [374, 168] on button "button" at bounding box center [373, 169] width 13 height 13
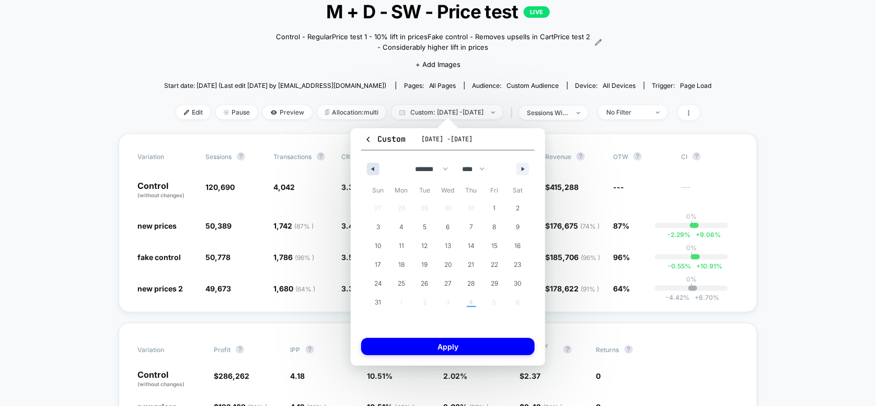
click at [374, 168] on button "button" at bounding box center [373, 169] width 13 height 13
select select "*"
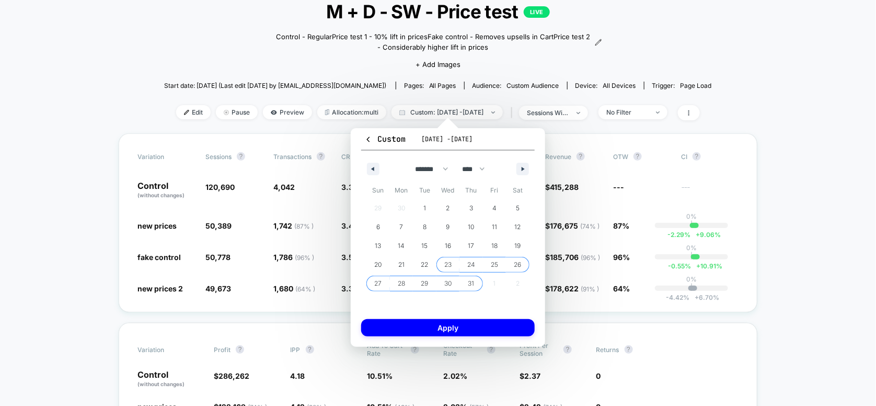
click at [446, 266] on span "23" at bounding box center [447, 264] width 7 height 19
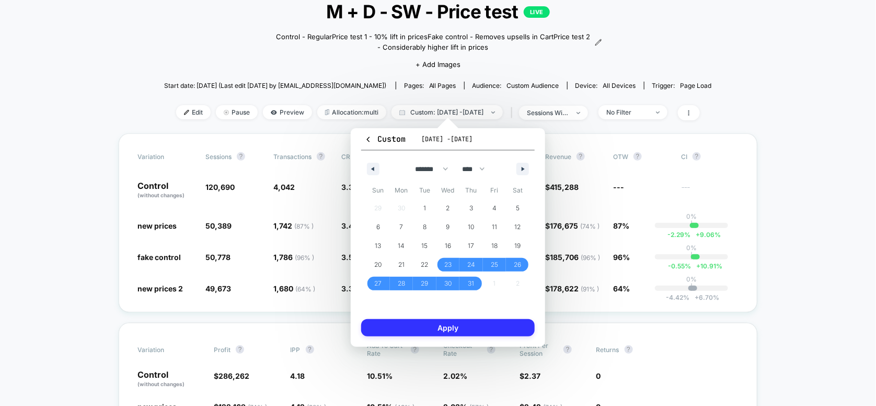
click at [433, 325] on button "Apply" at bounding box center [448, 327] width 174 height 17
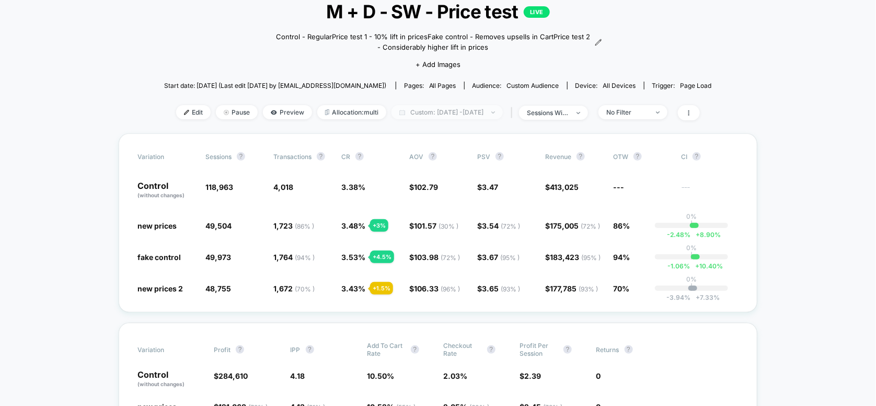
click at [453, 112] on span "Custom: [DATE] - [DATE]" at bounding box center [447, 112] width 111 height 14
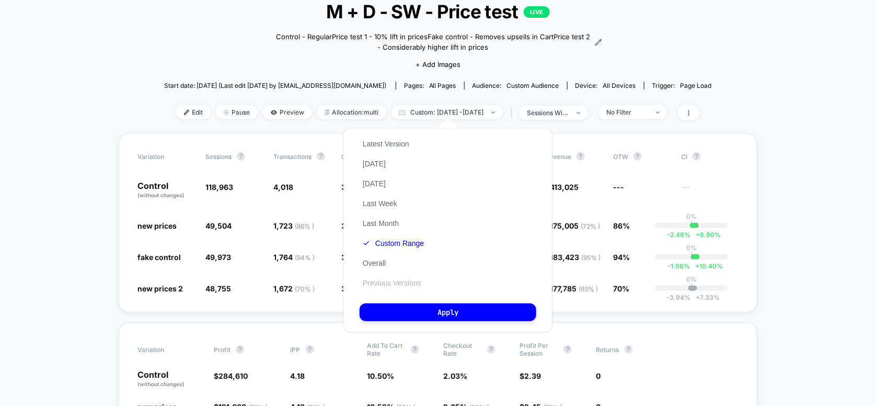
click at [385, 284] on button "Previous Versions" at bounding box center [392, 282] width 65 height 9
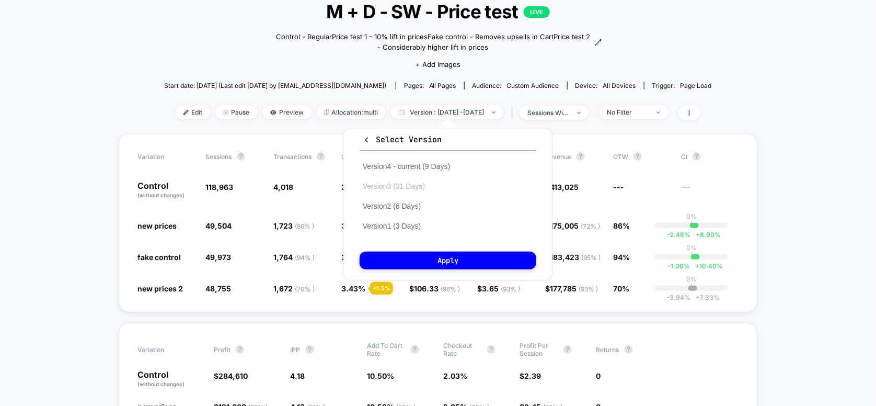
click at [387, 185] on button "Version 3 (31 Days)" at bounding box center [394, 185] width 68 height 9
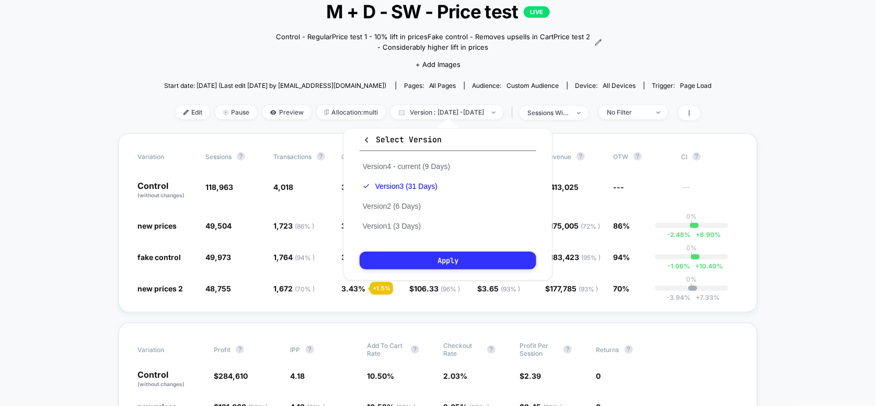
click at [407, 261] on button "Apply" at bounding box center [448, 260] width 177 height 18
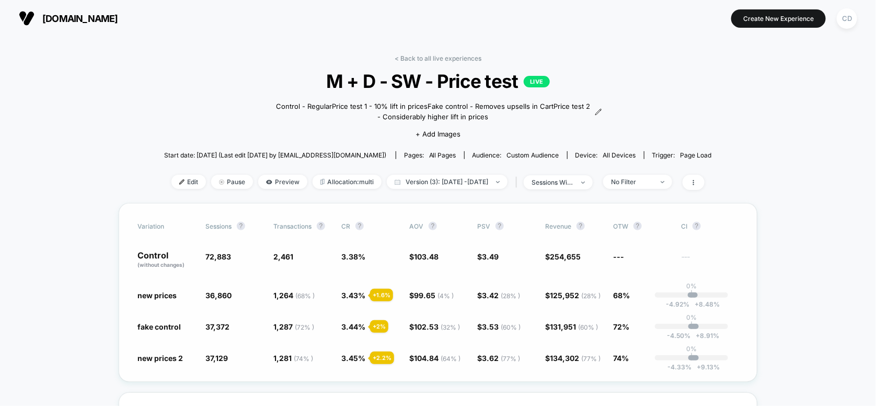
click at [557, 254] on span "254,655" at bounding box center [565, 256] width 31 height 9
drag, startPoint x: 584, startPoint y: 255, endPoint x: 553, endPoint y: 258, distance: 31.6
click at [553, 258] on span "$ 254,655" at bounding box center [573, 260] width 57 height 18
drag, startPoint x: 573, startPoint y: 258, endPoint x: 550, endPoint y: 257, distance: 22.5
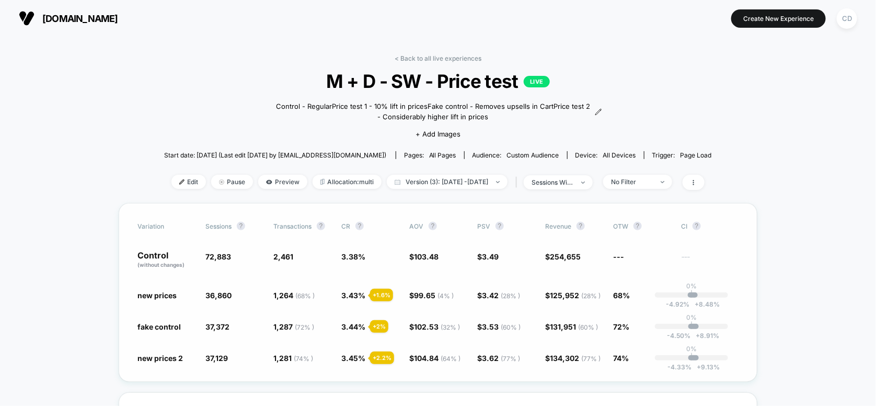
click at [550, 257] on span "254,655" at bounding box center [565, 256] width 31 height 9
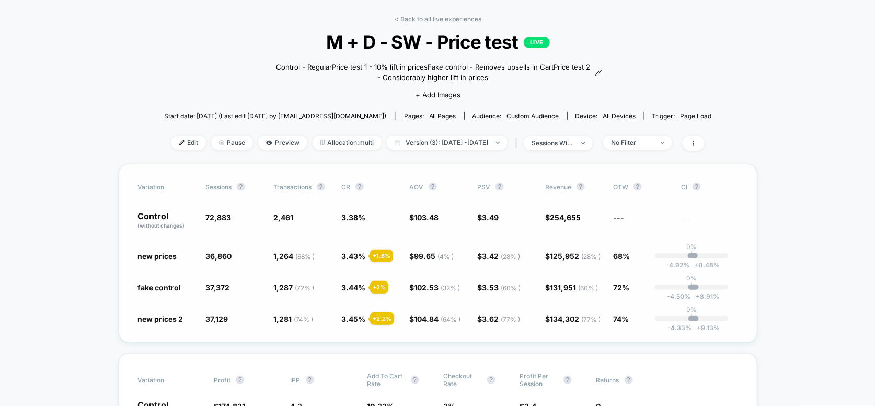
scroll to position [70, 0]
